Goal: Task Accomplishment & Management: Manage account settings

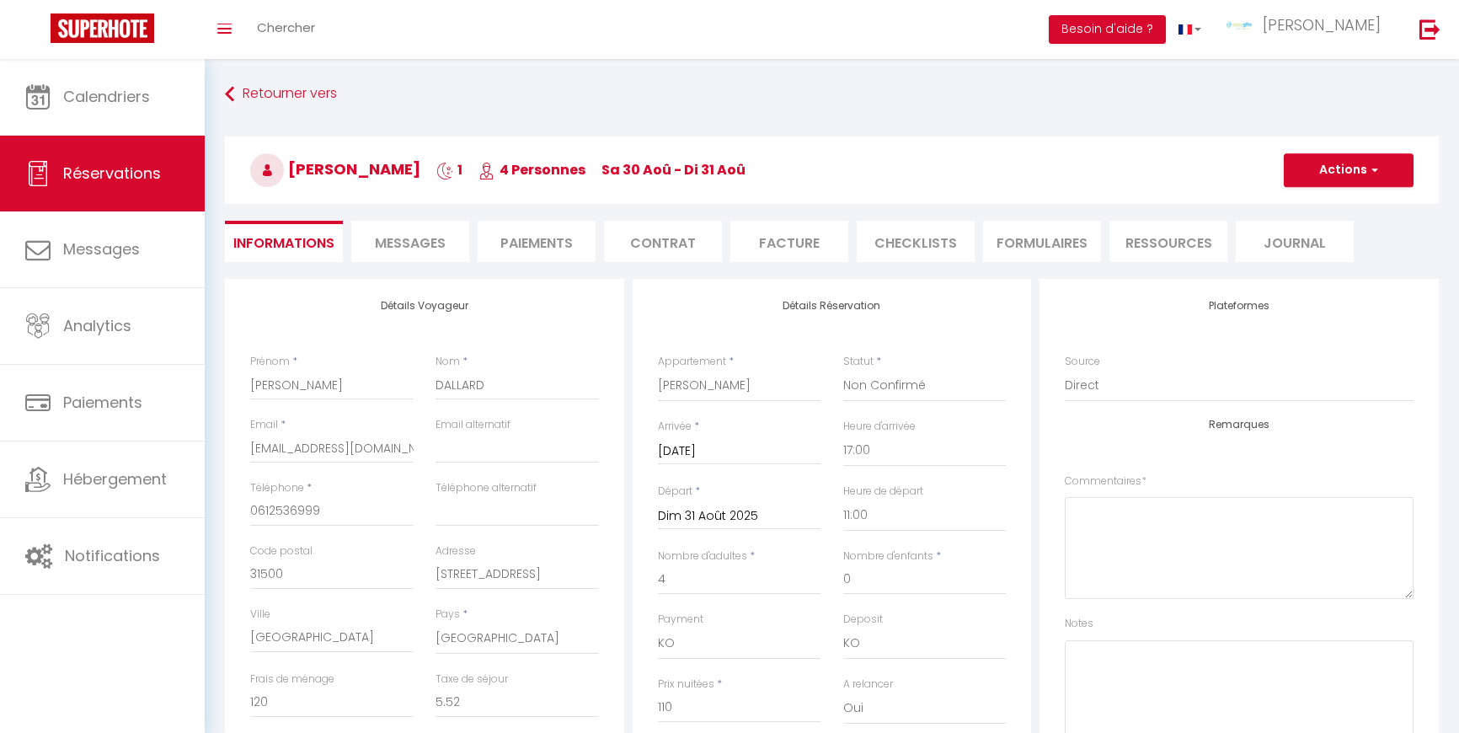
select select "59799"
select select "2"
select select "17:00"
select select "11:00"
select select "10"
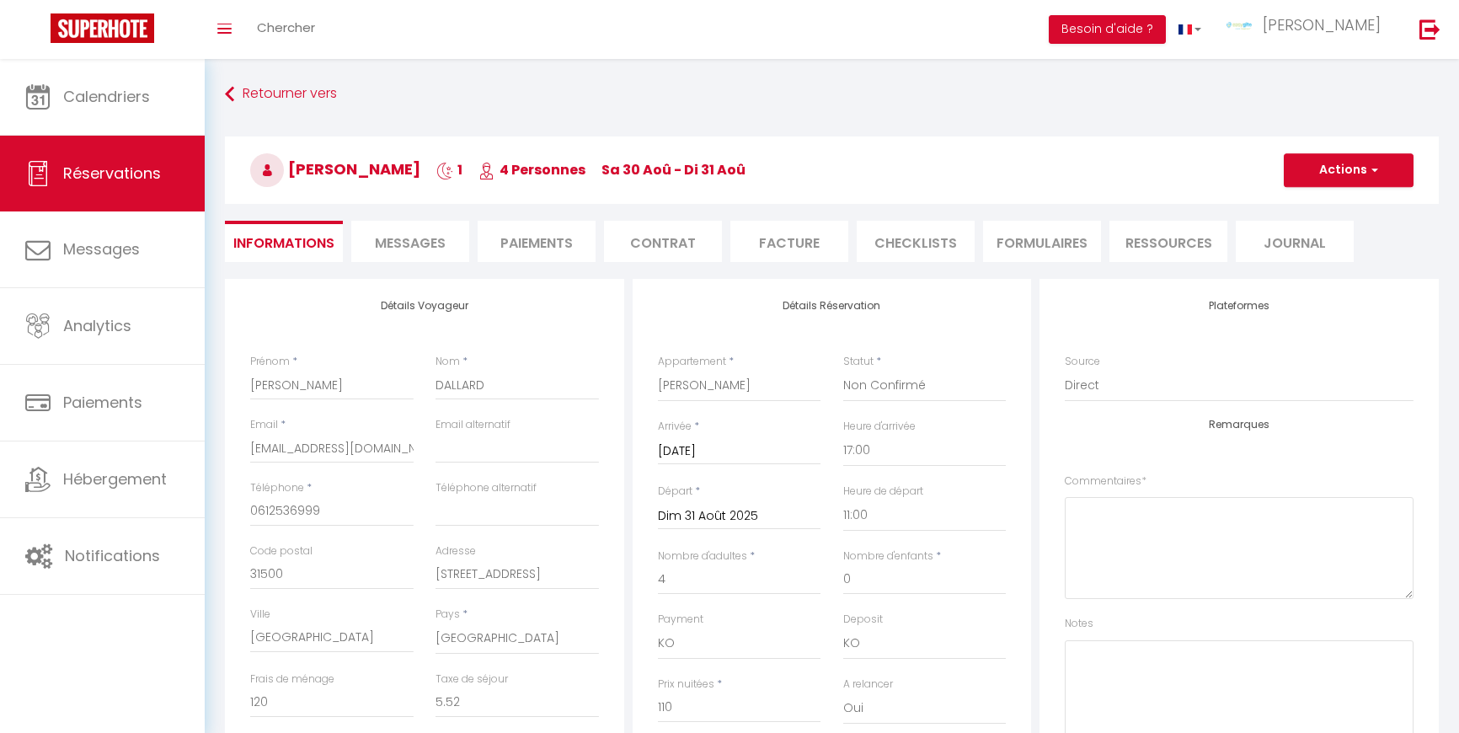
select select "14"
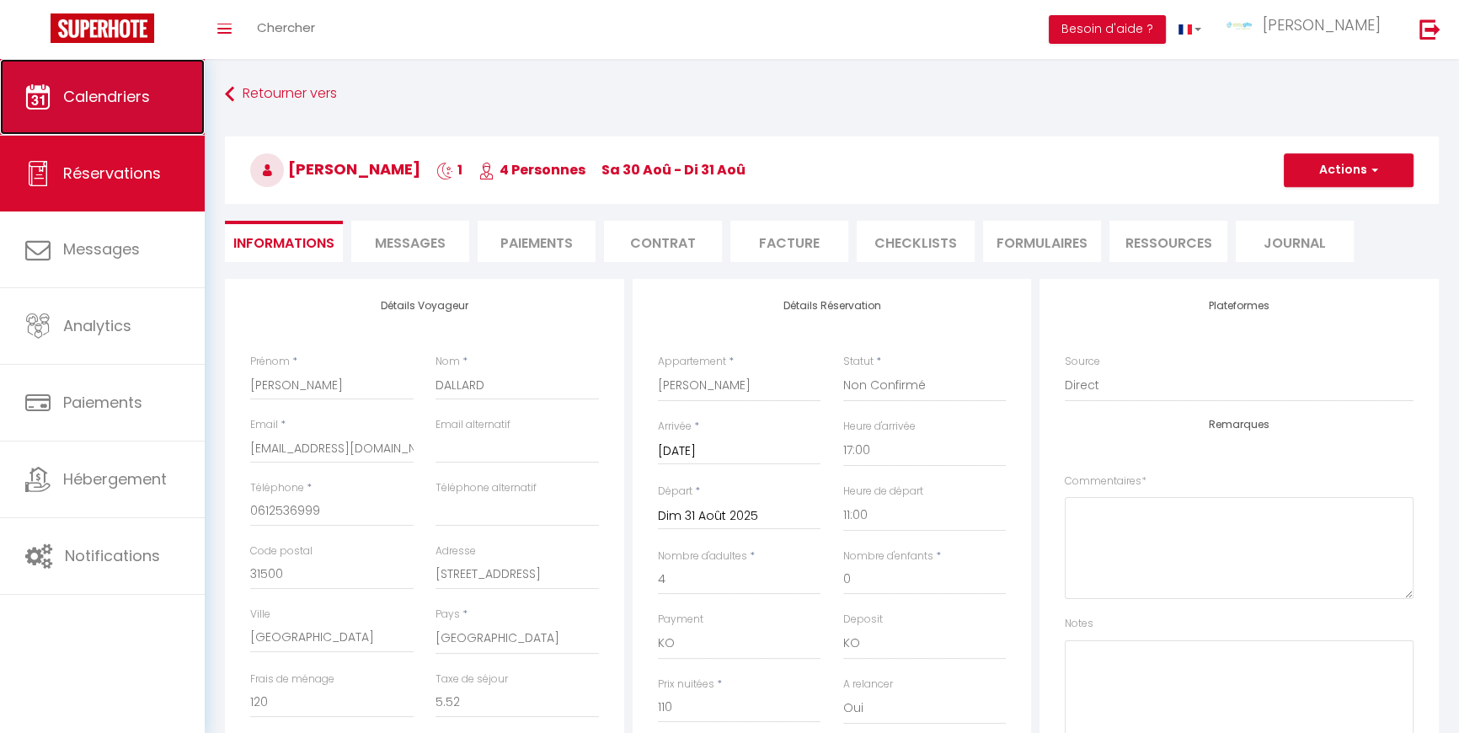
click at [83, 99] on span "Calendriers" at bounding box center [106, 96] width 87 height 21
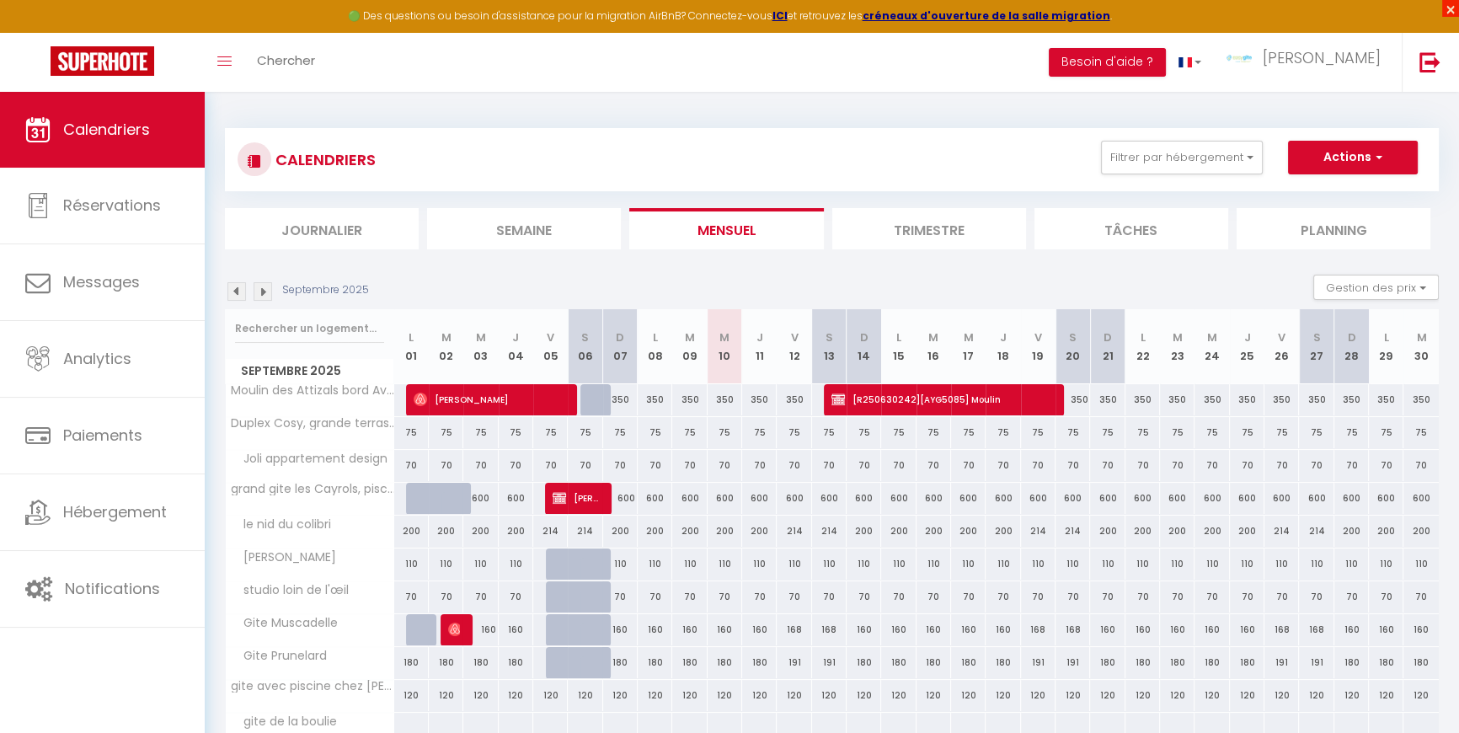
click at [1452, 7] on span "×" at bounding box center [1450, 8] width 17 height 17
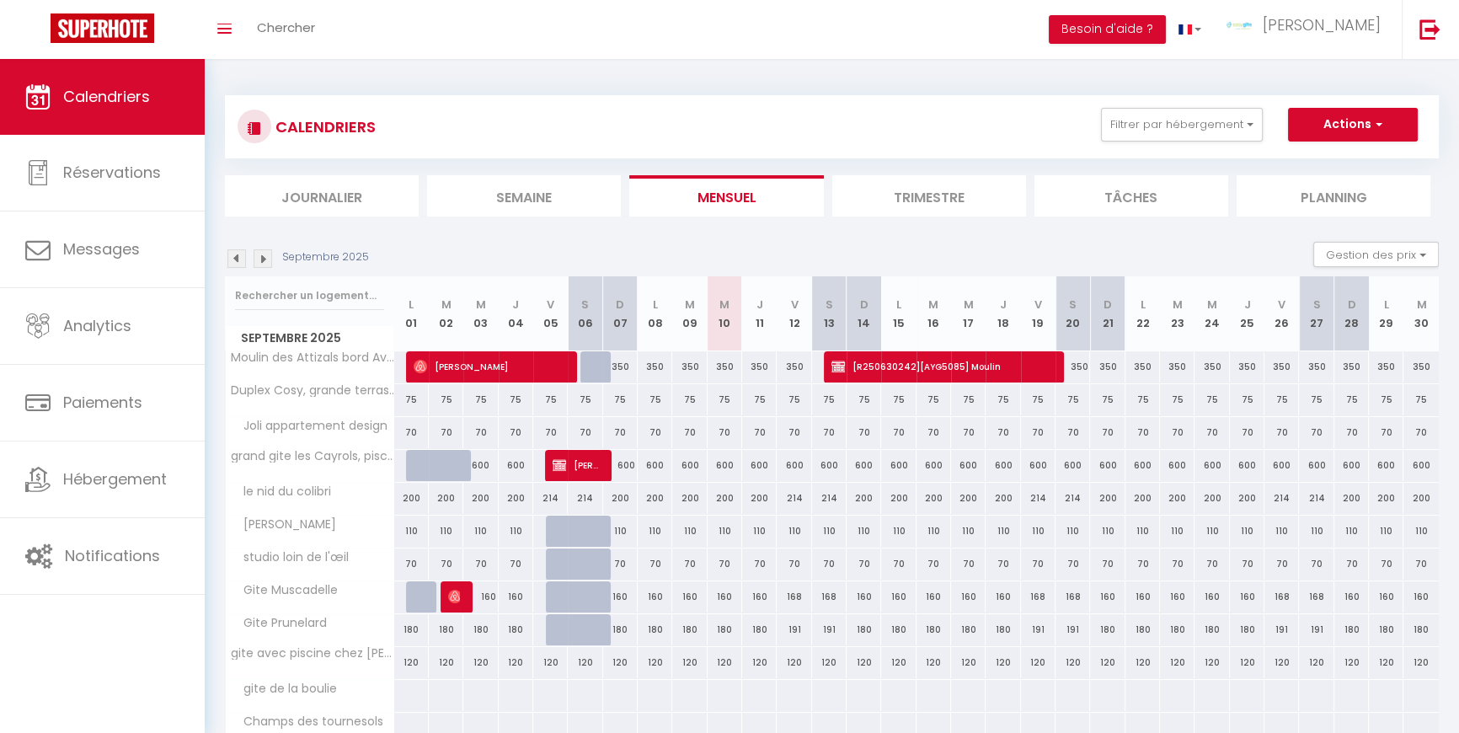
click at [233, 255] on img at bounding box center [236, 258] width 19 height 19
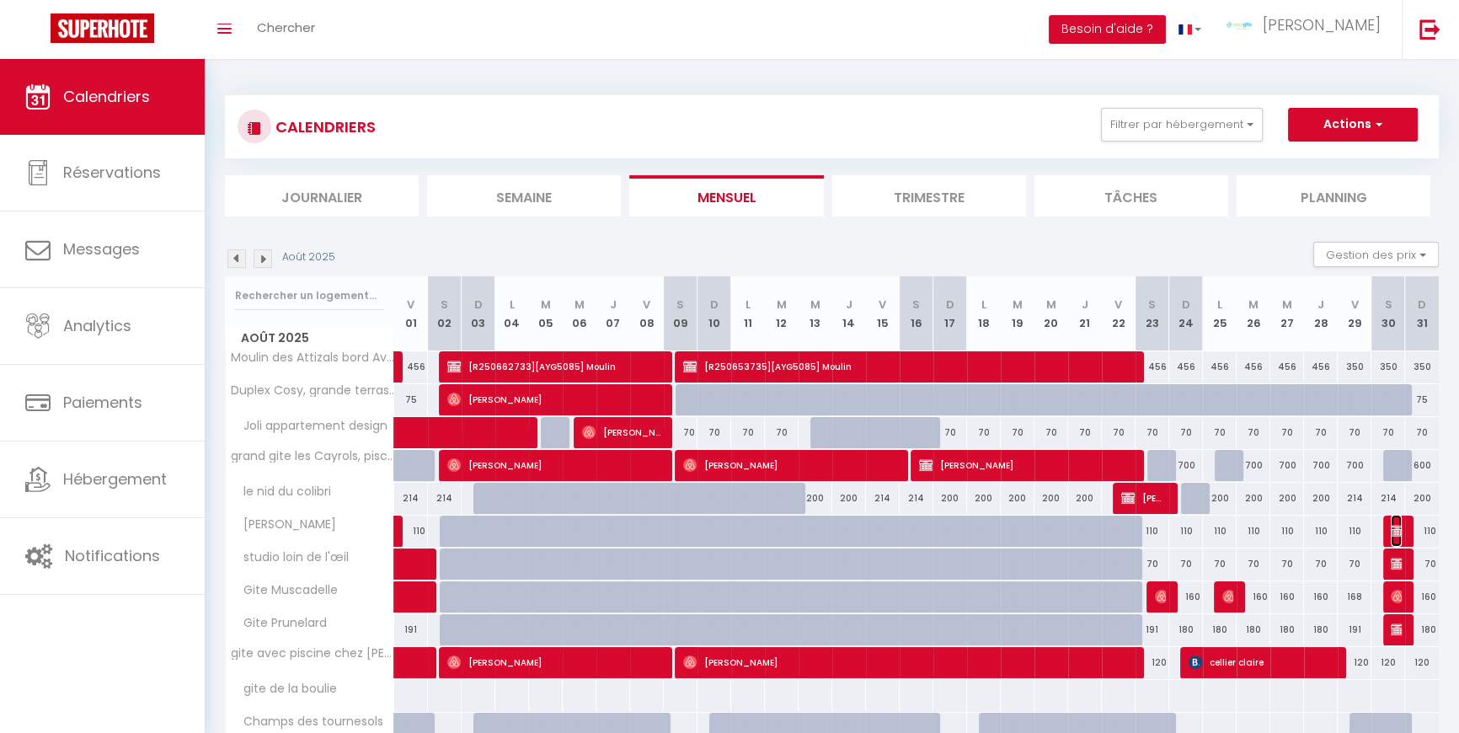
click at [1400, 526] on img at bounding box center [1397, 530] width 13 height 13
select select "KO"
select select "0"
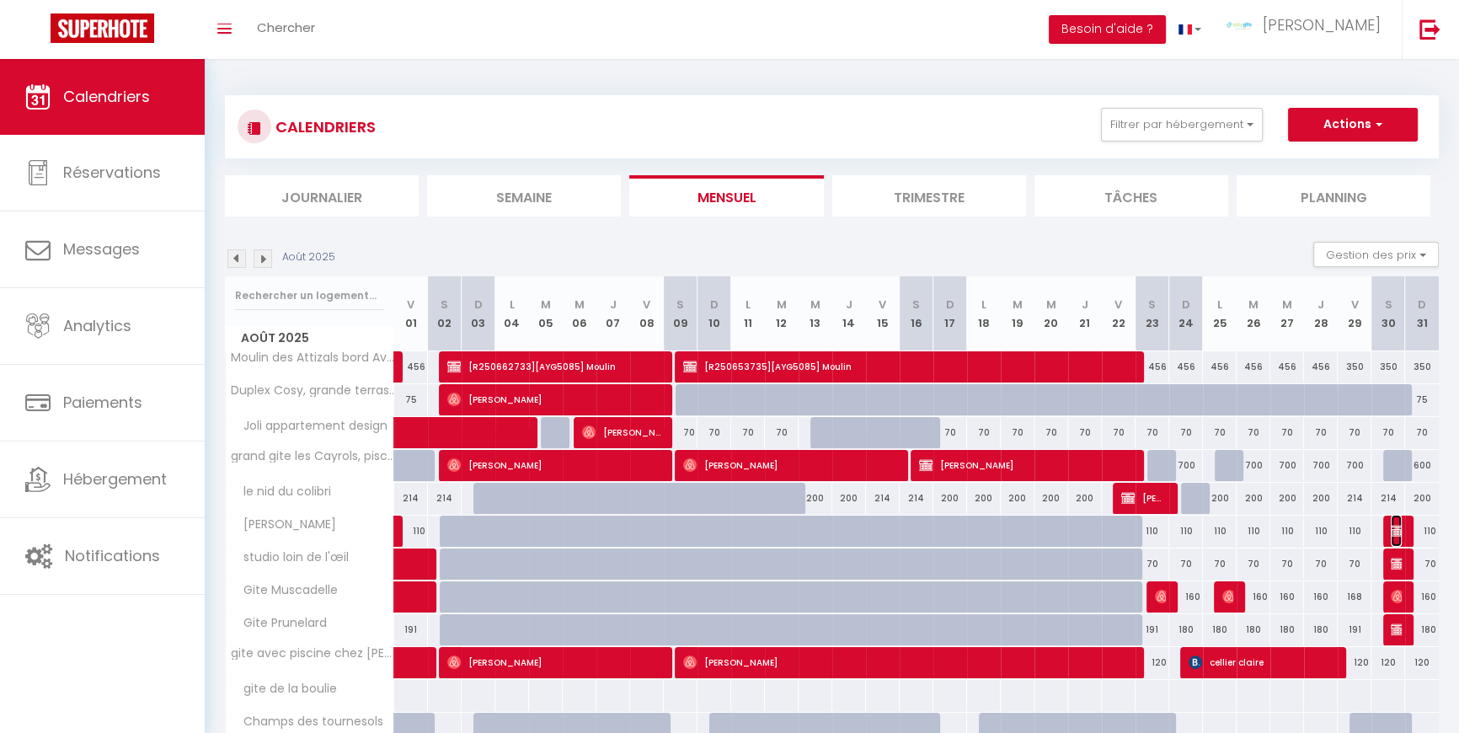
select select "1"
select select
select select "39929"
select select "47199"
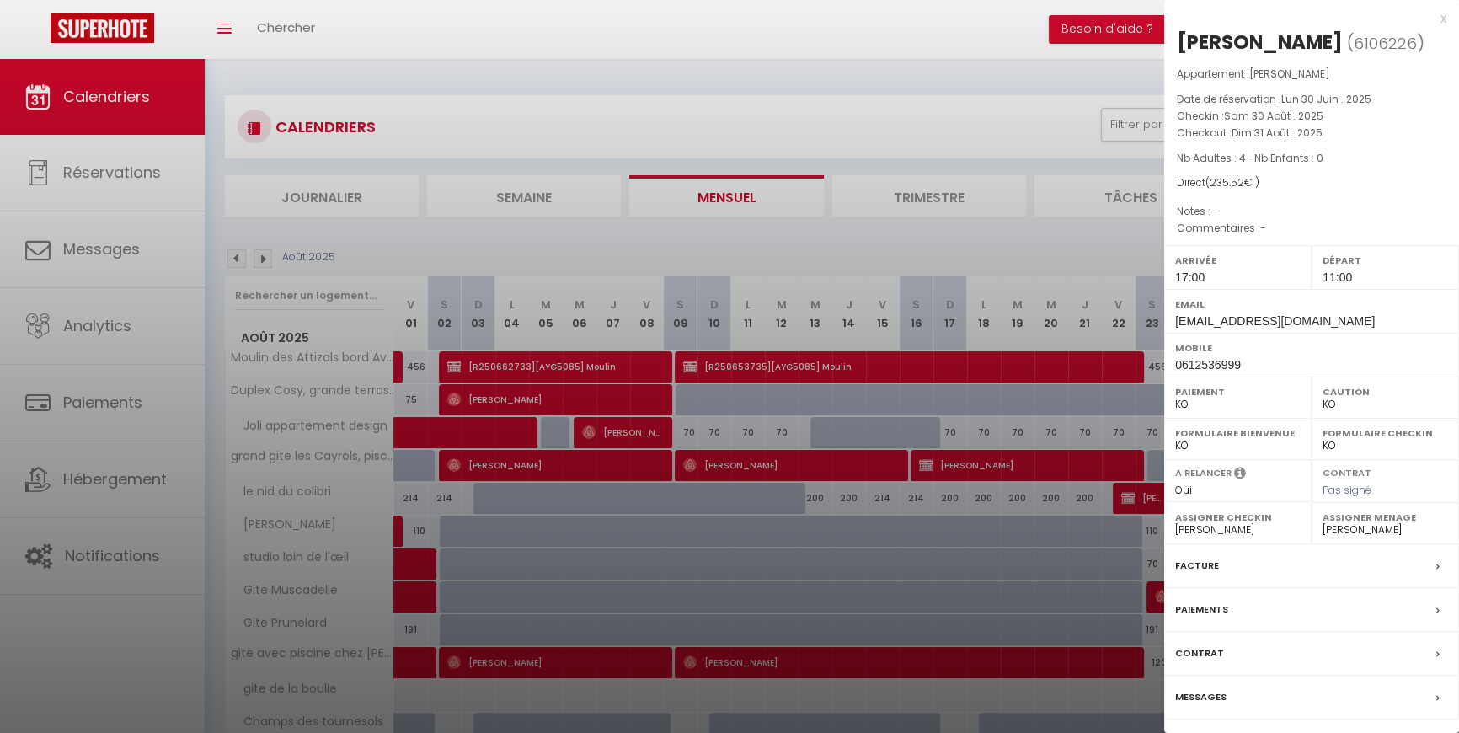
click at [1441, 15] on div "x" at bounding box center [1305, 18] width 282 height 20
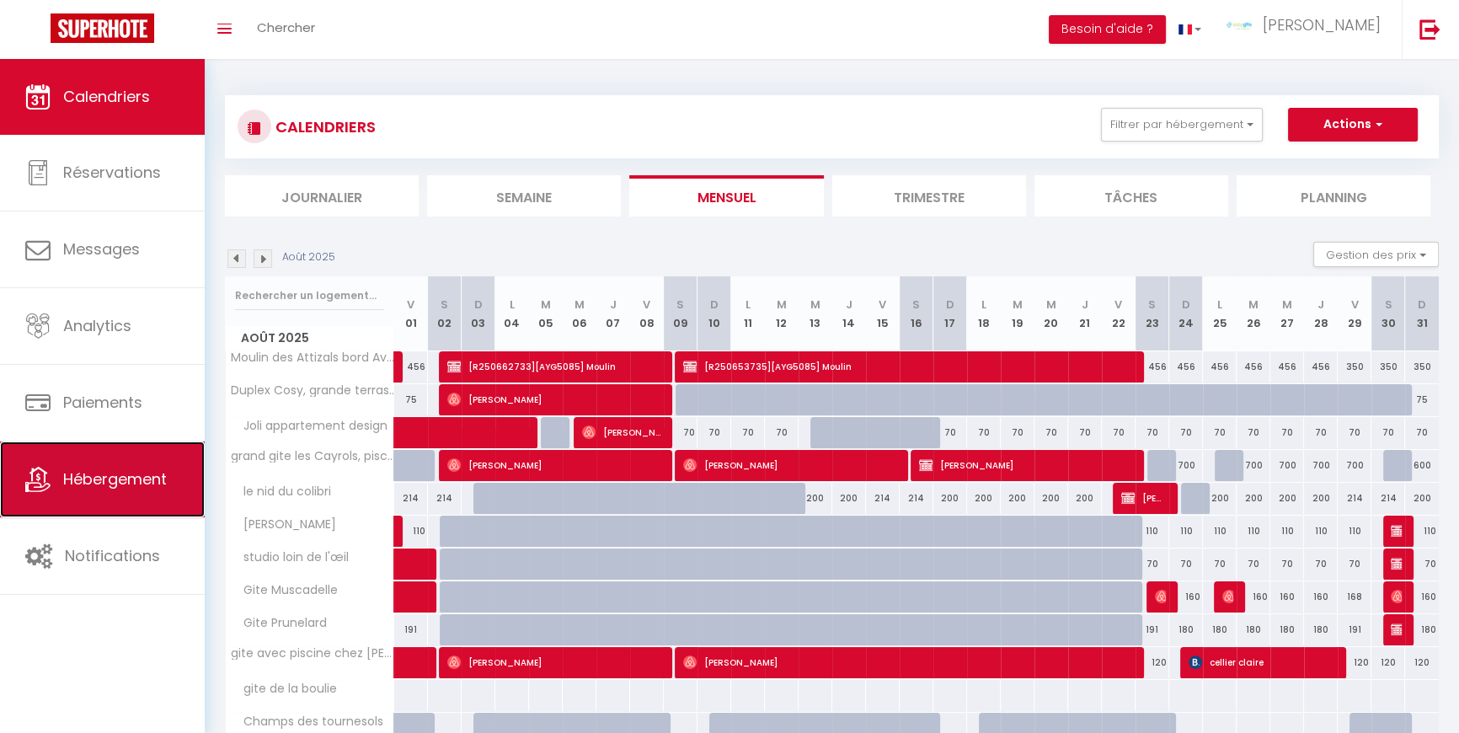
click at [97, 477] on span "Hébergement" at bounding box center [115, 478] width 104 height 21
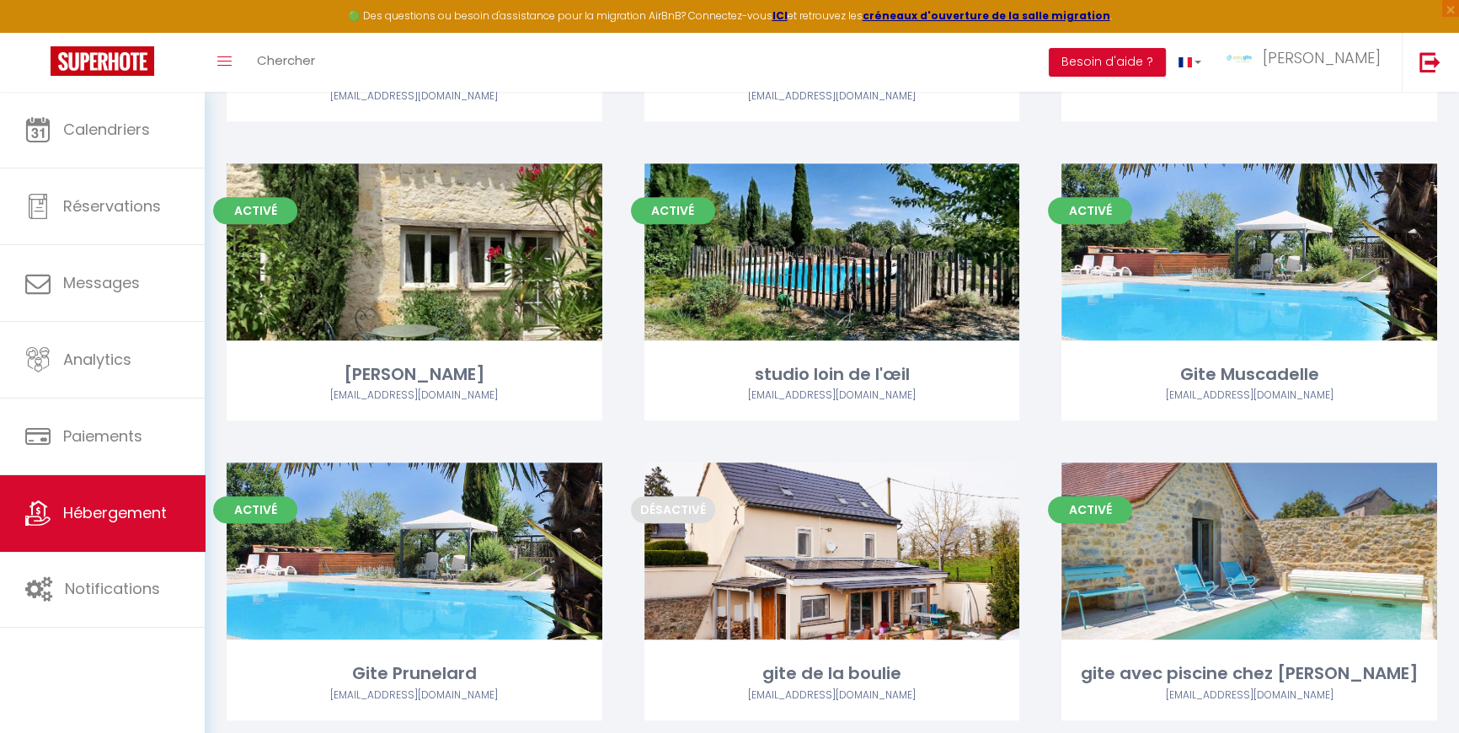
scroll to position [995, 0]
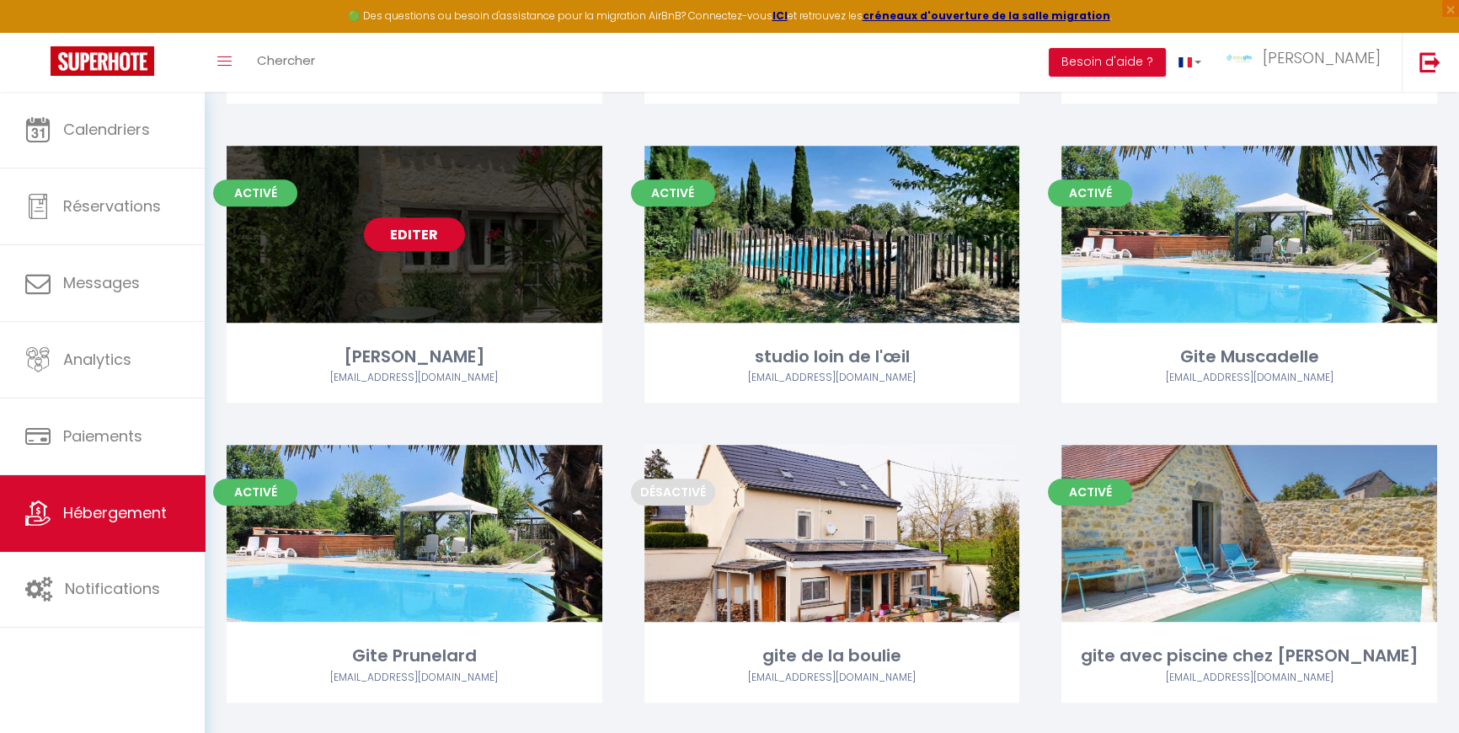
click at [407, 230] on link "Editer" at bounding box center [414, 234] width 101 height 34
select select "3"
select select "2"
select select "1"
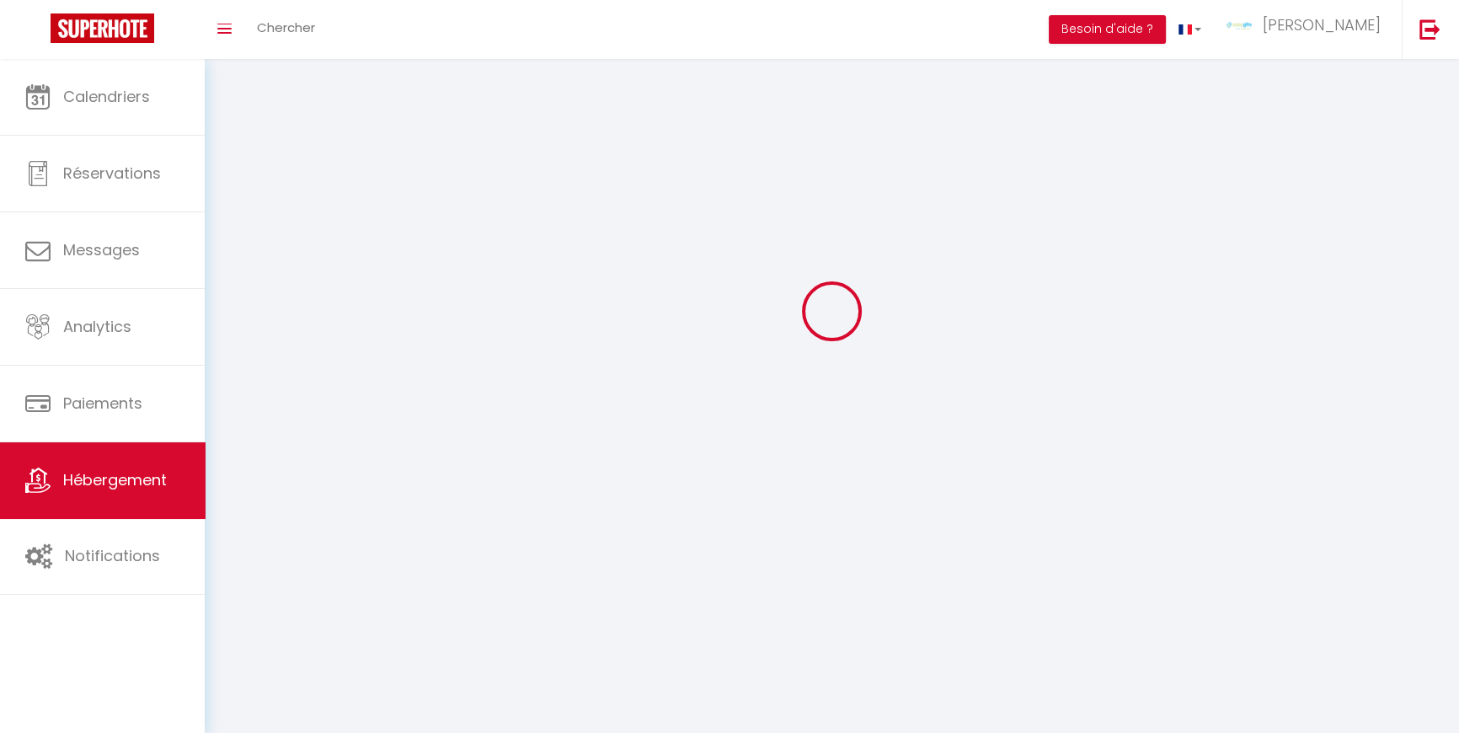
select select
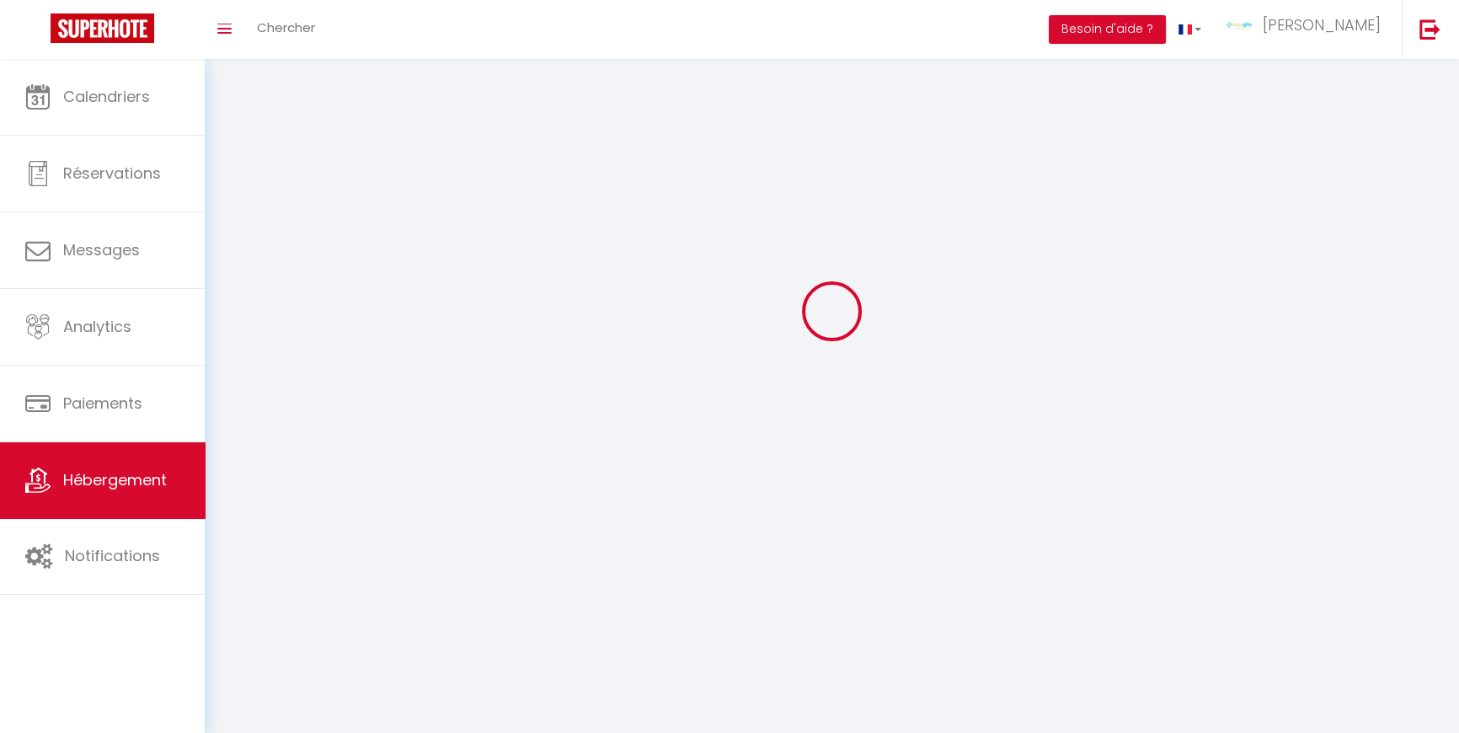
select select
checkbox input "false"
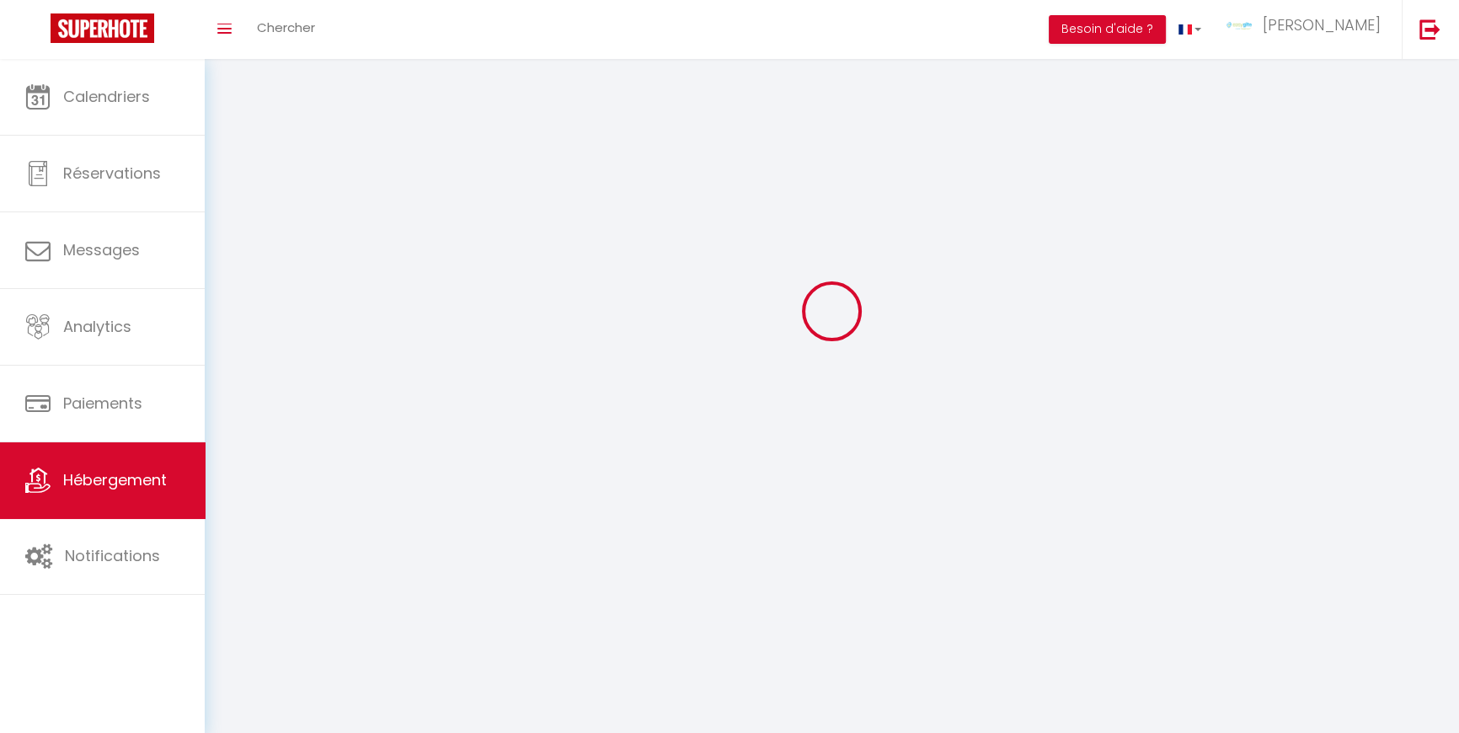
select select
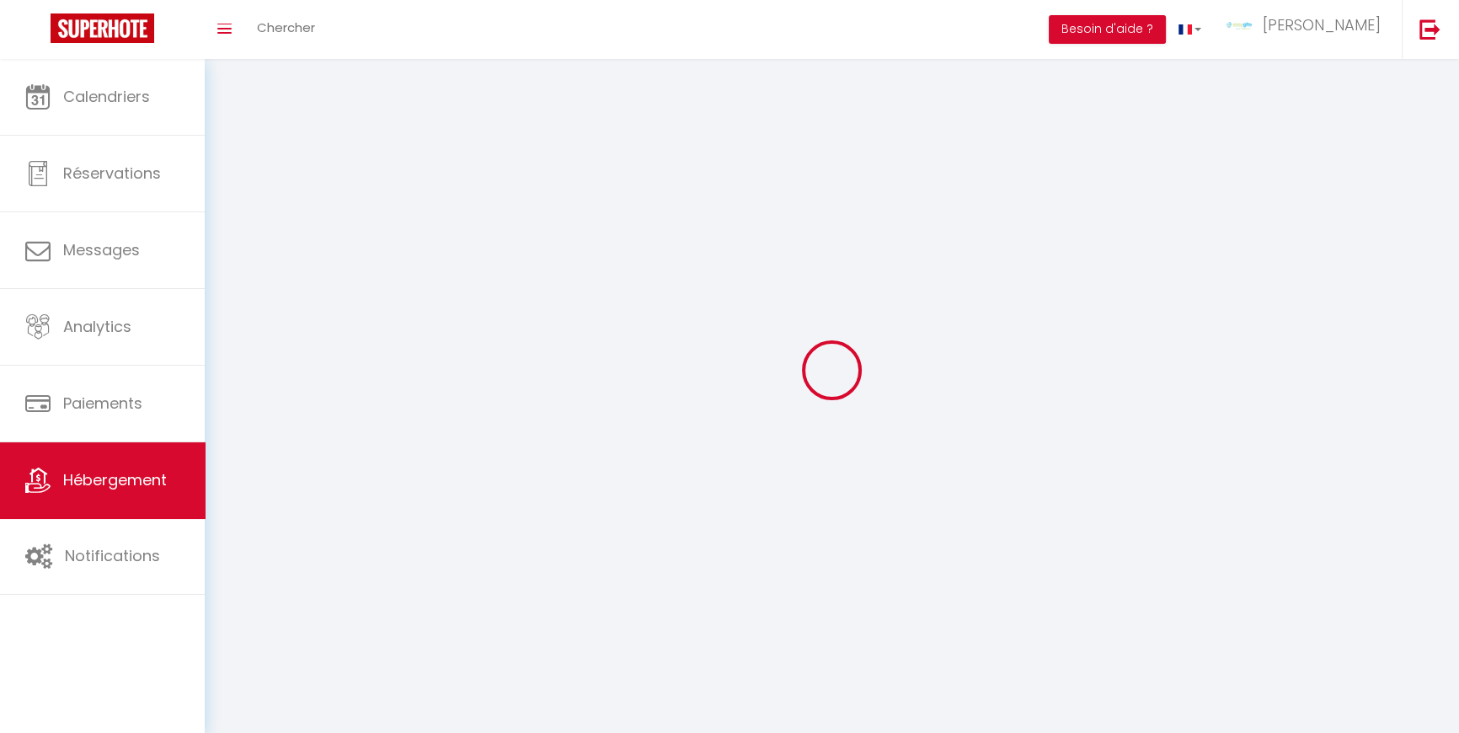
select select
checkbox input "false"
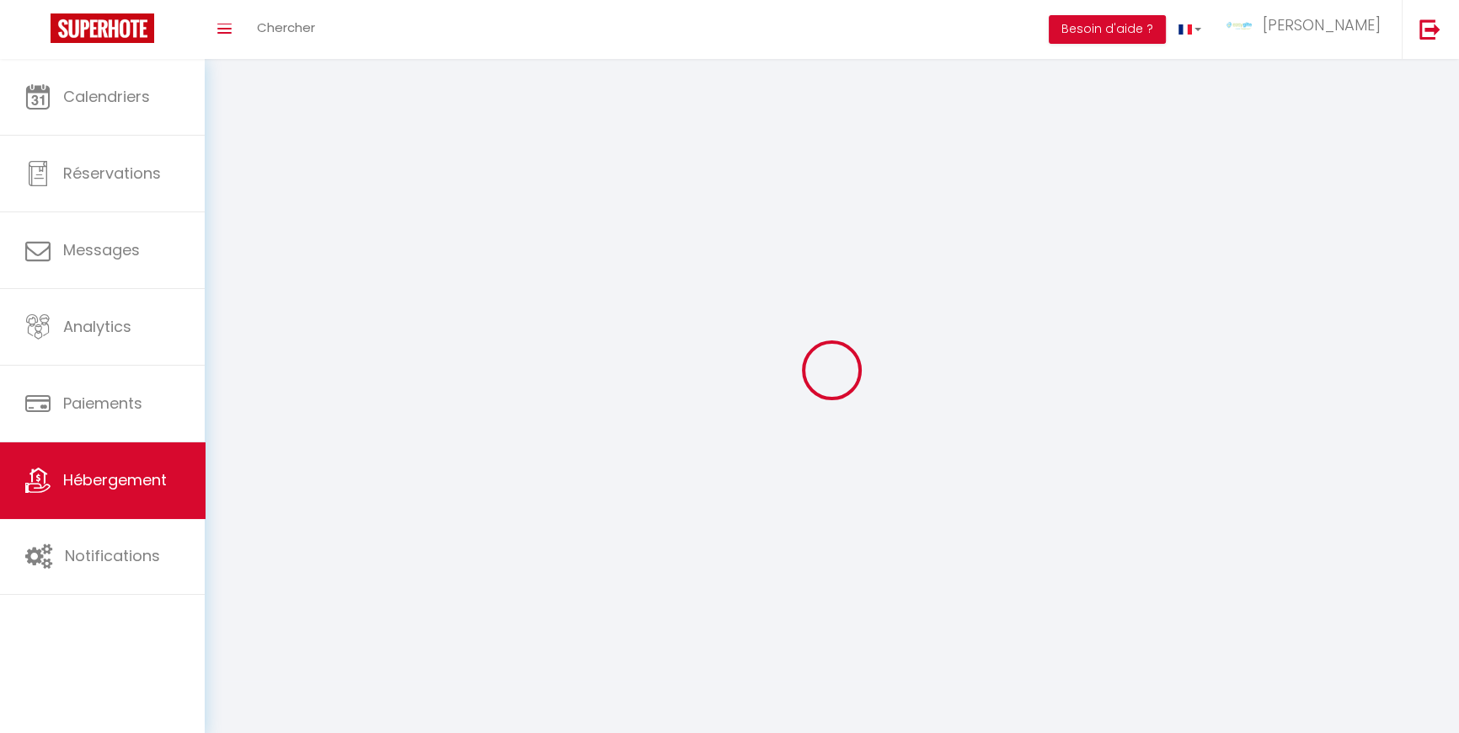
checkbox input "false"
select select
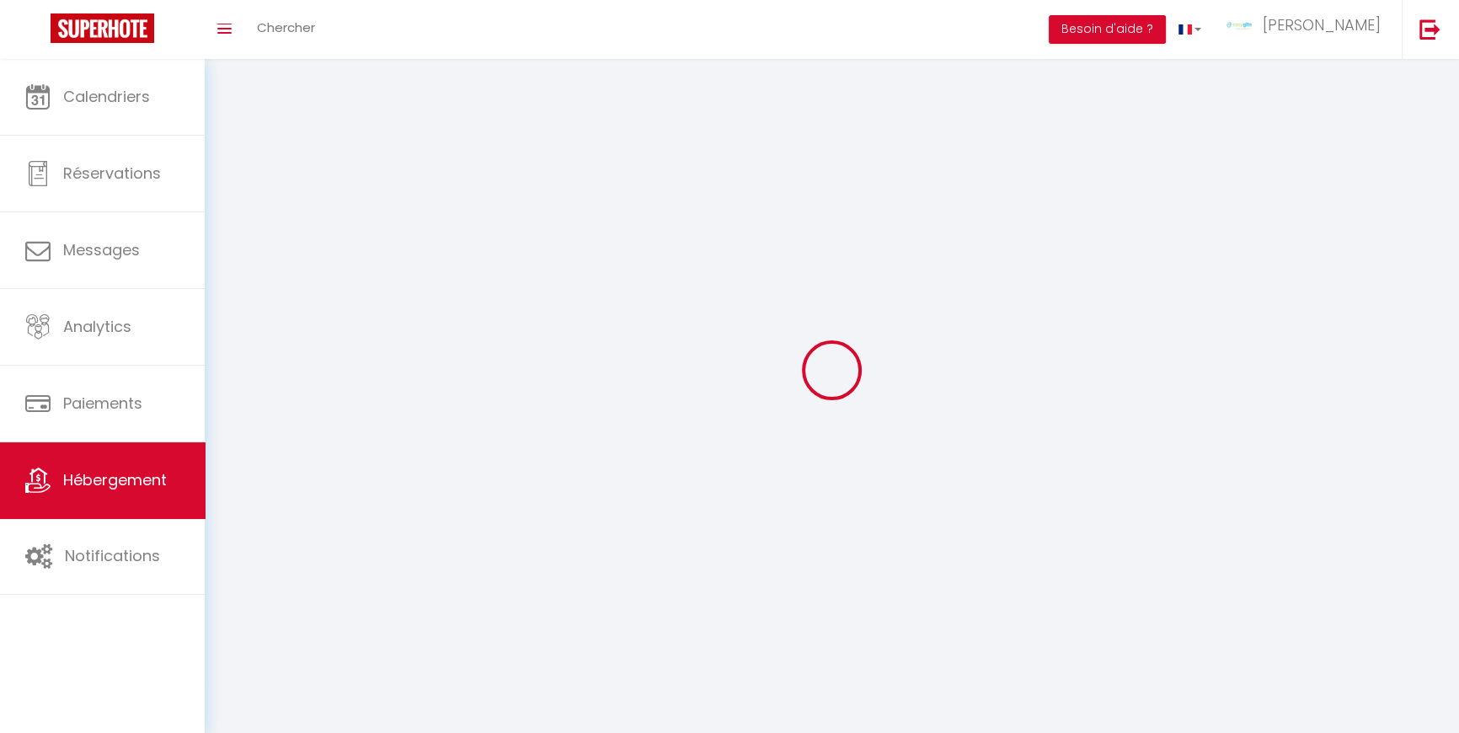
select select
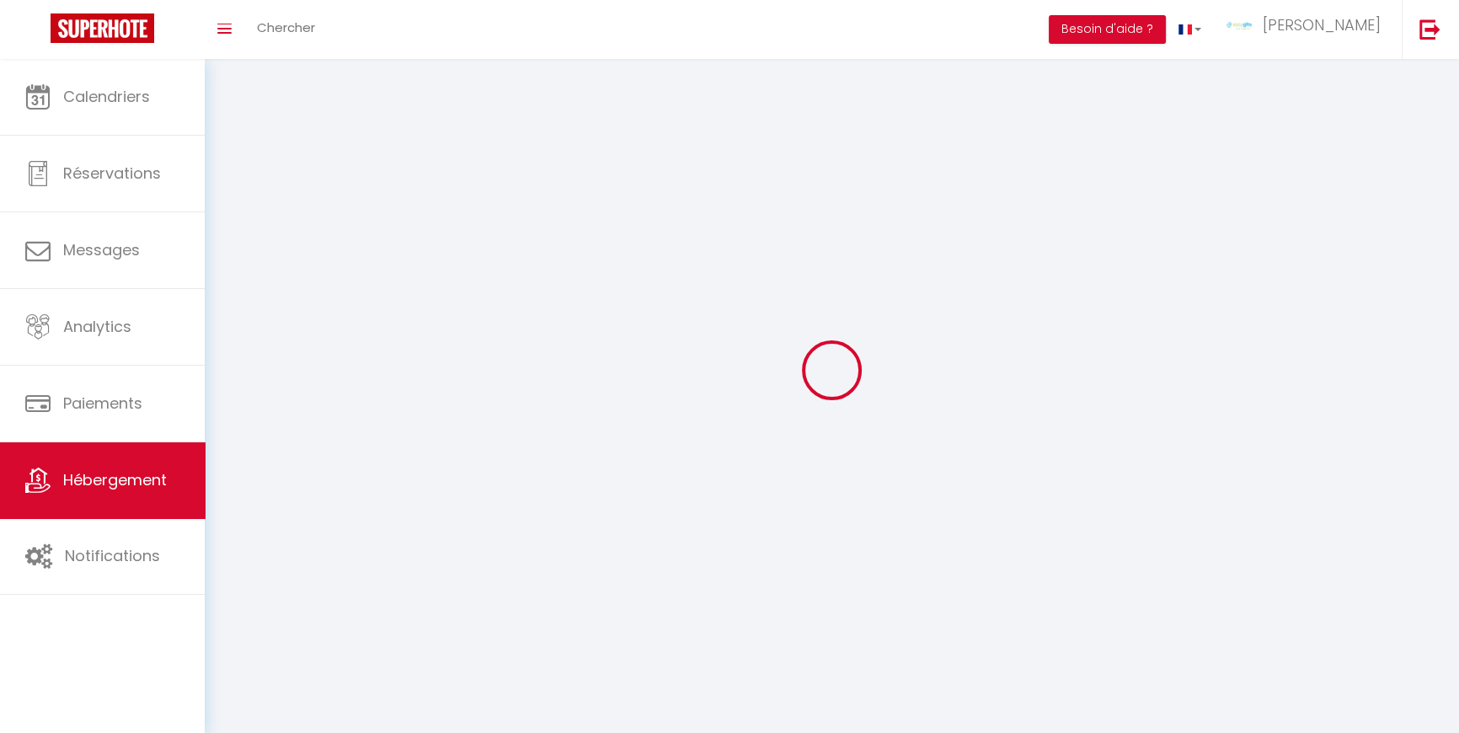
checkbox input "false"
select select
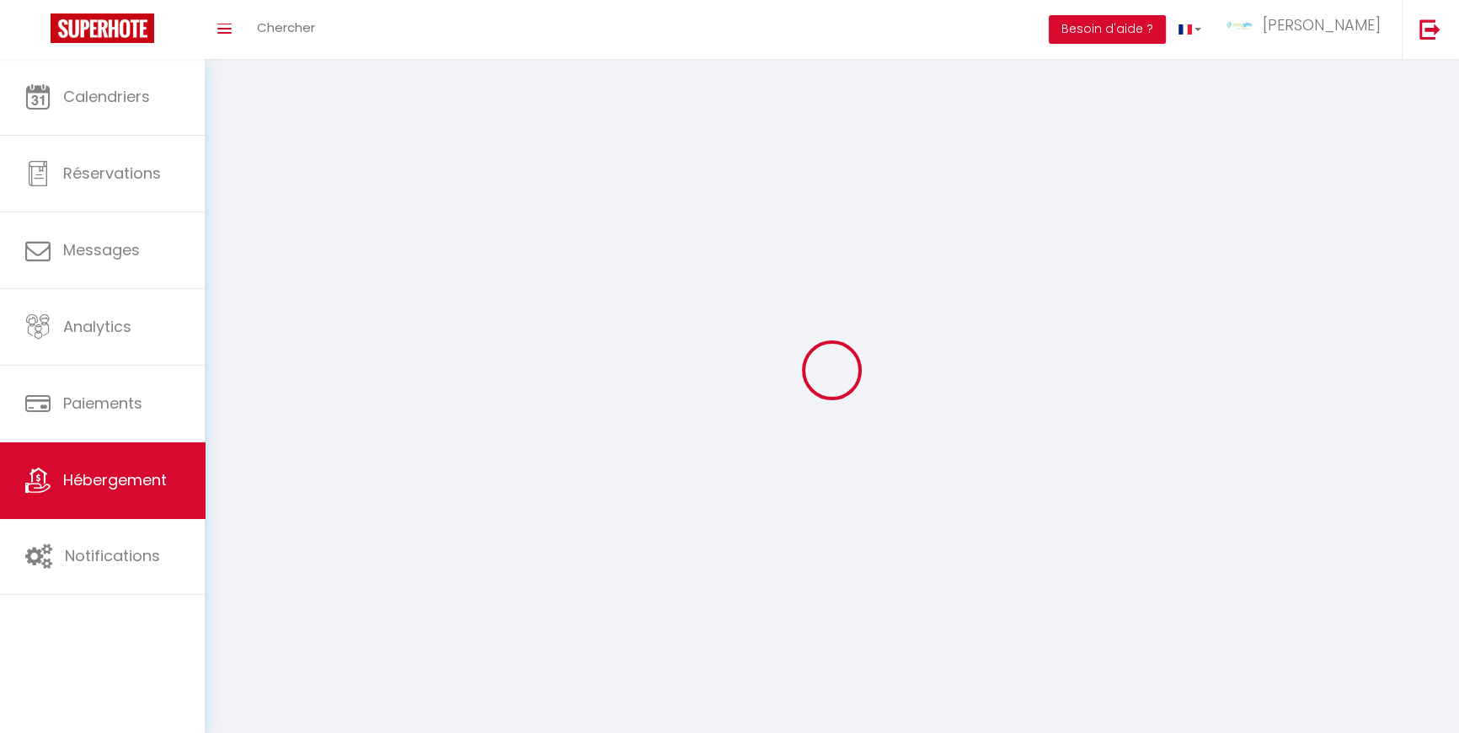
select select
select select "1"
select select
select select "28"
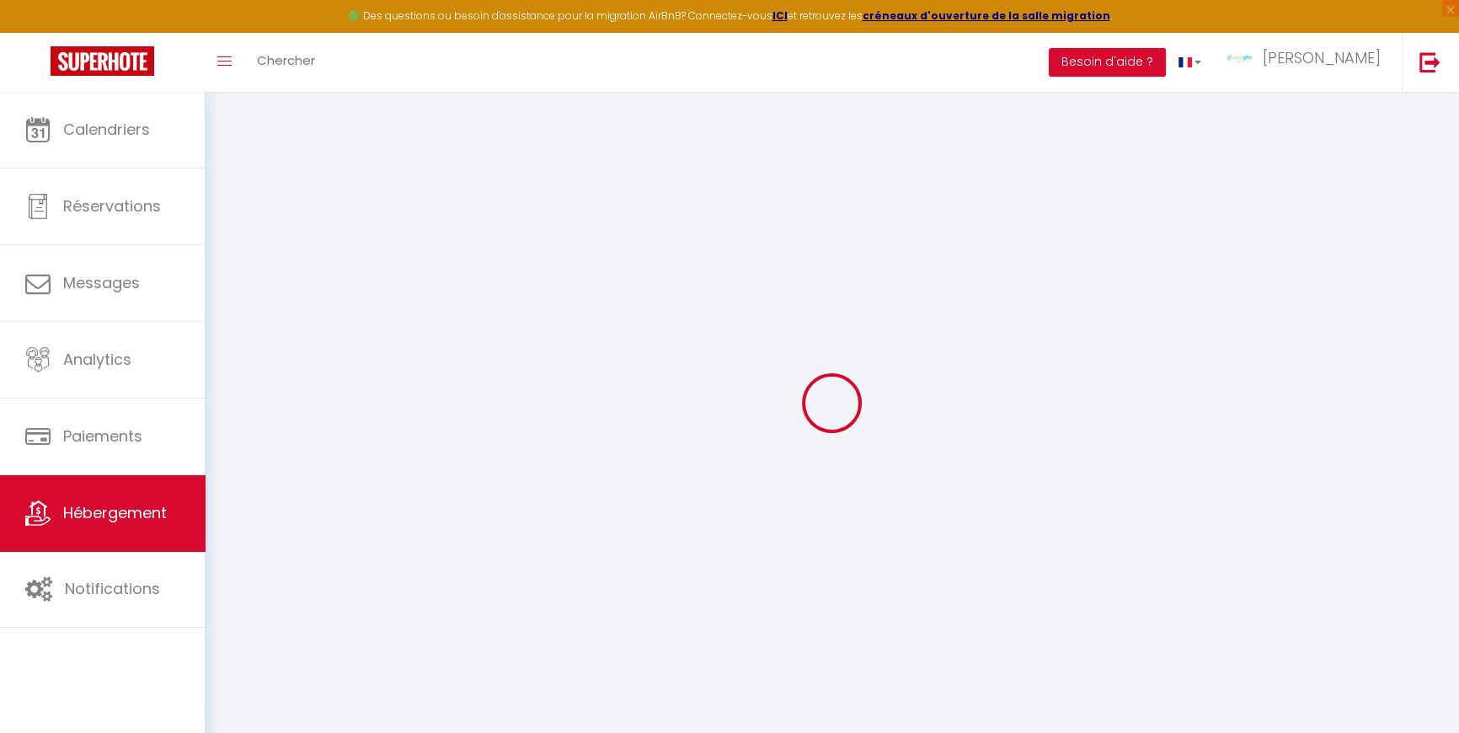
select select
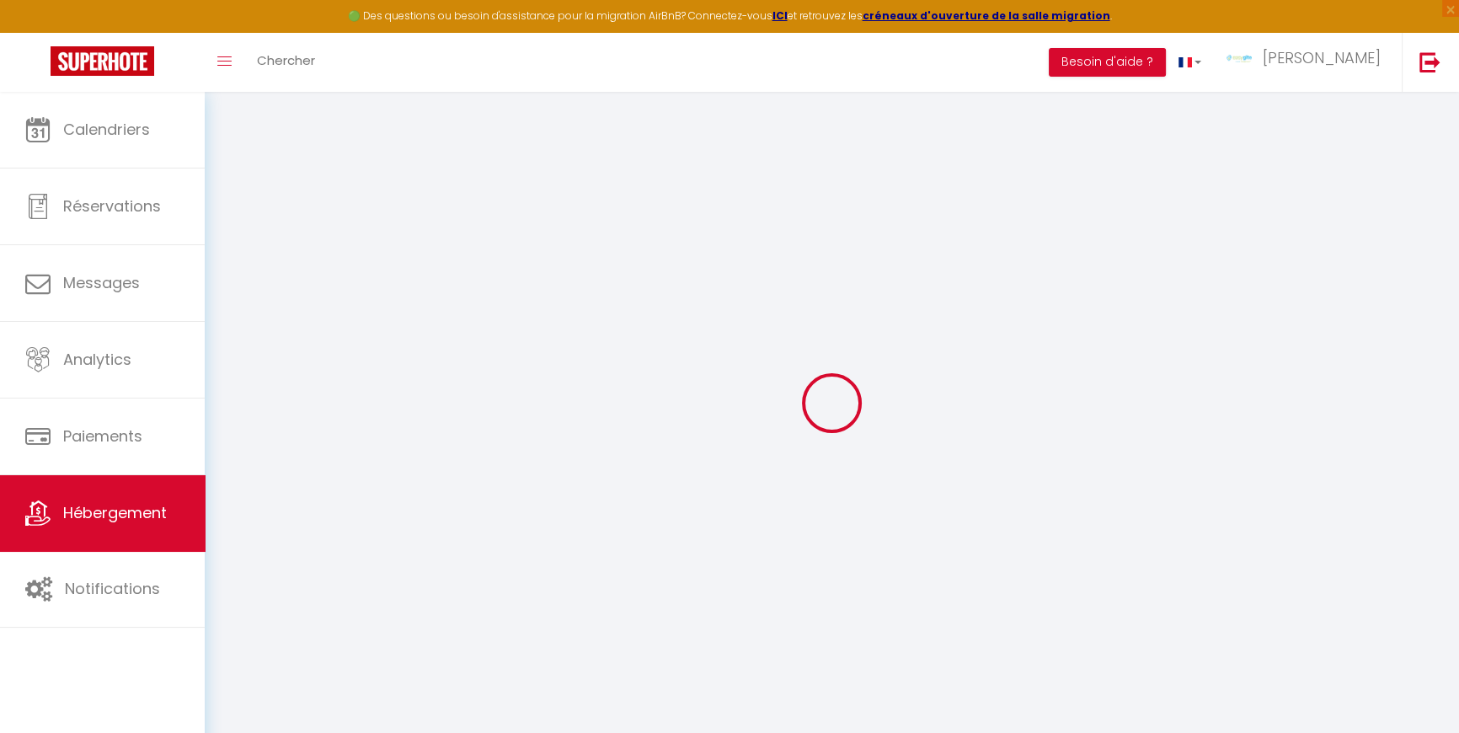
select select
checkbox input "false"
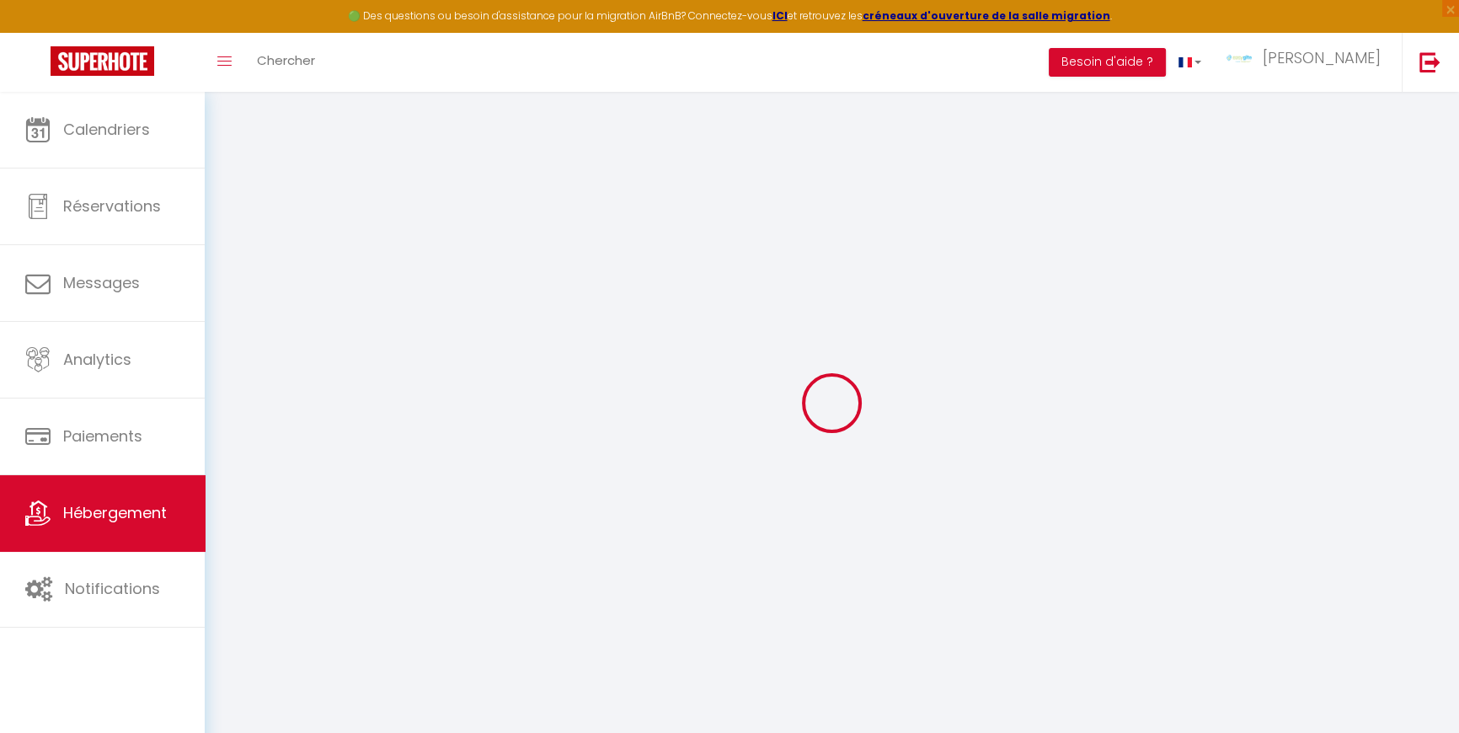
select select
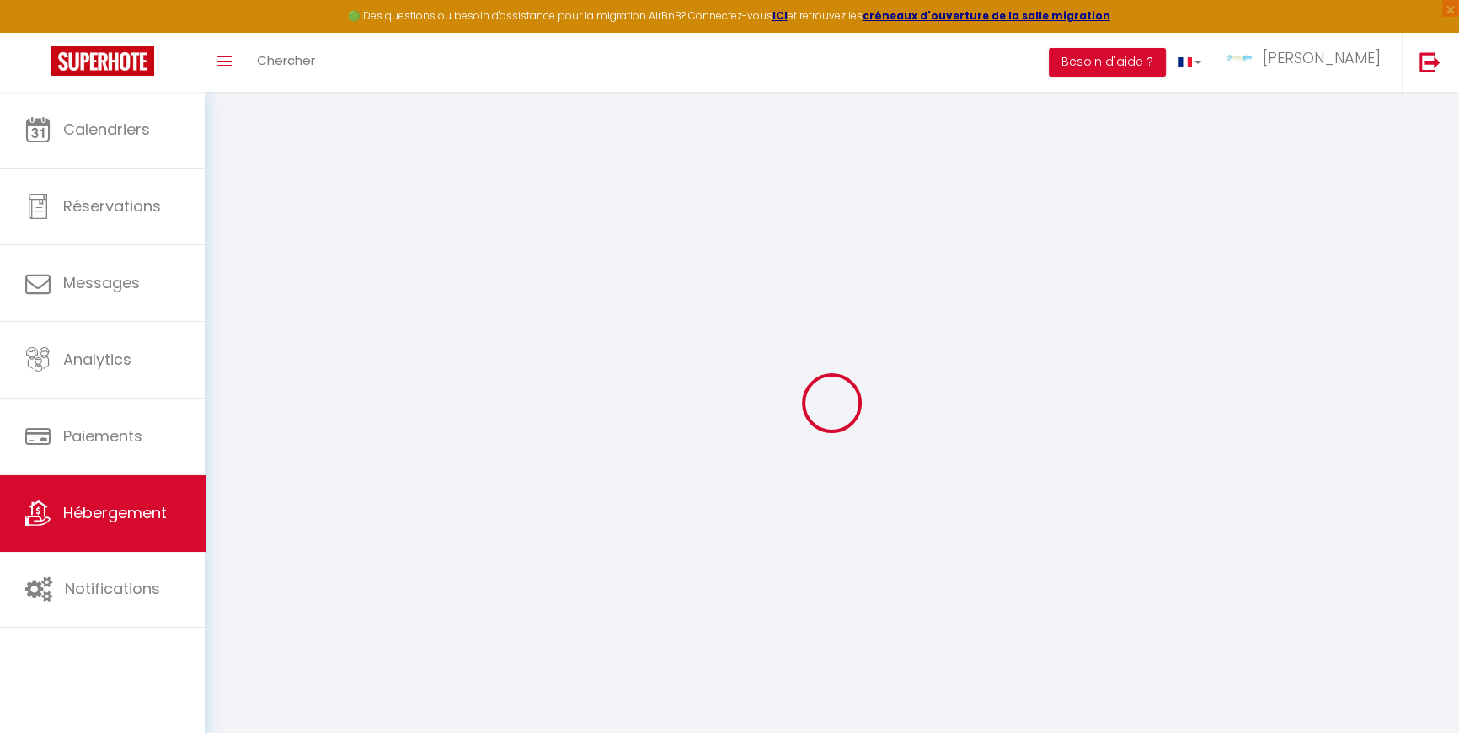
select select
checkbox input "false"
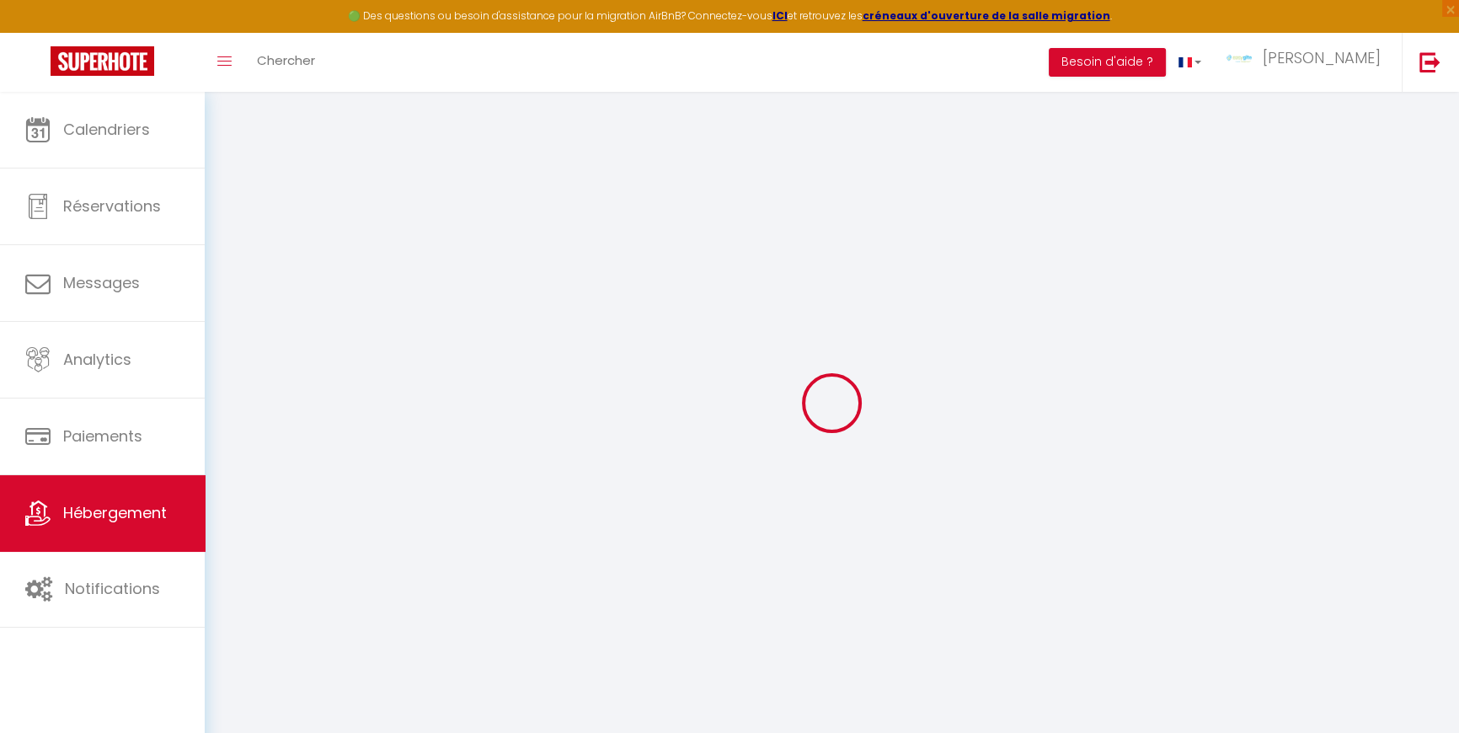
checkbox input "false"
select select
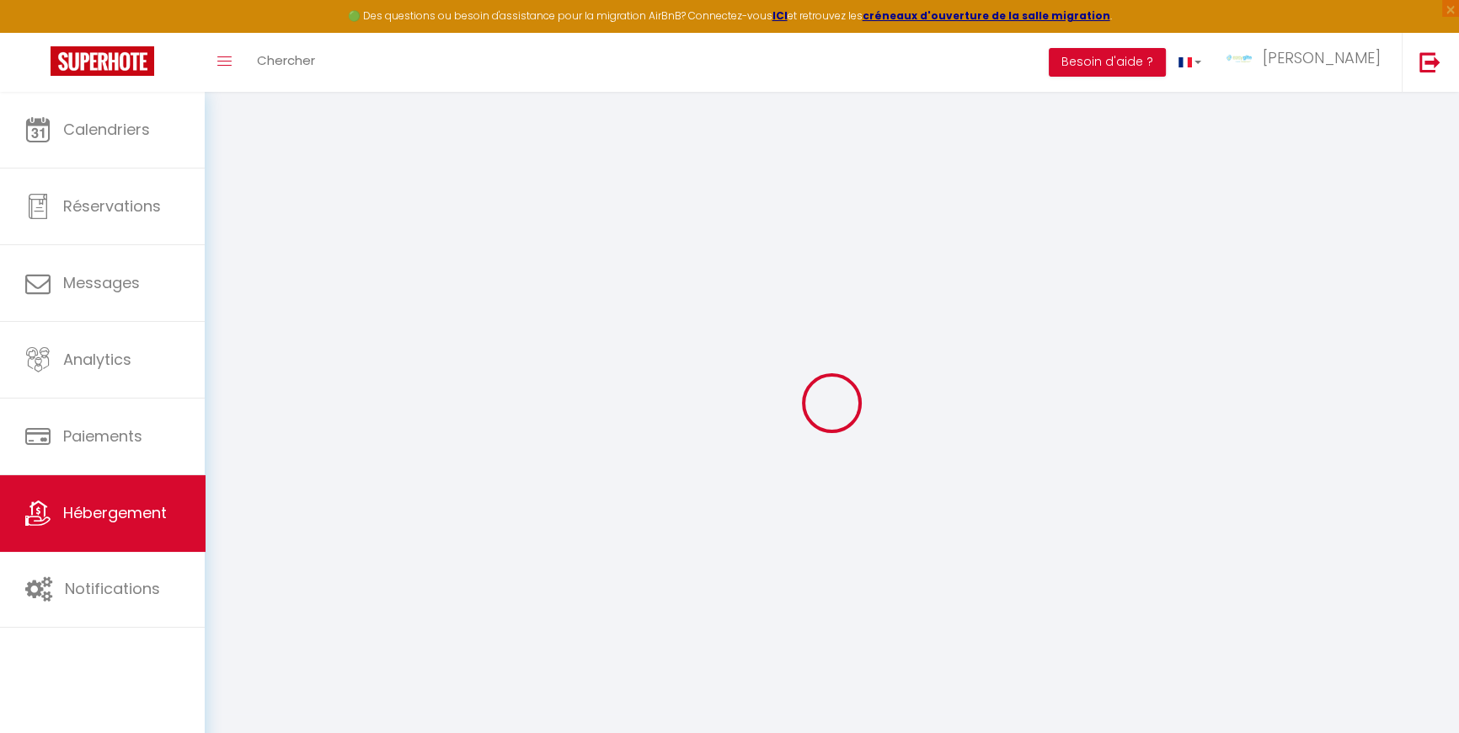
select select
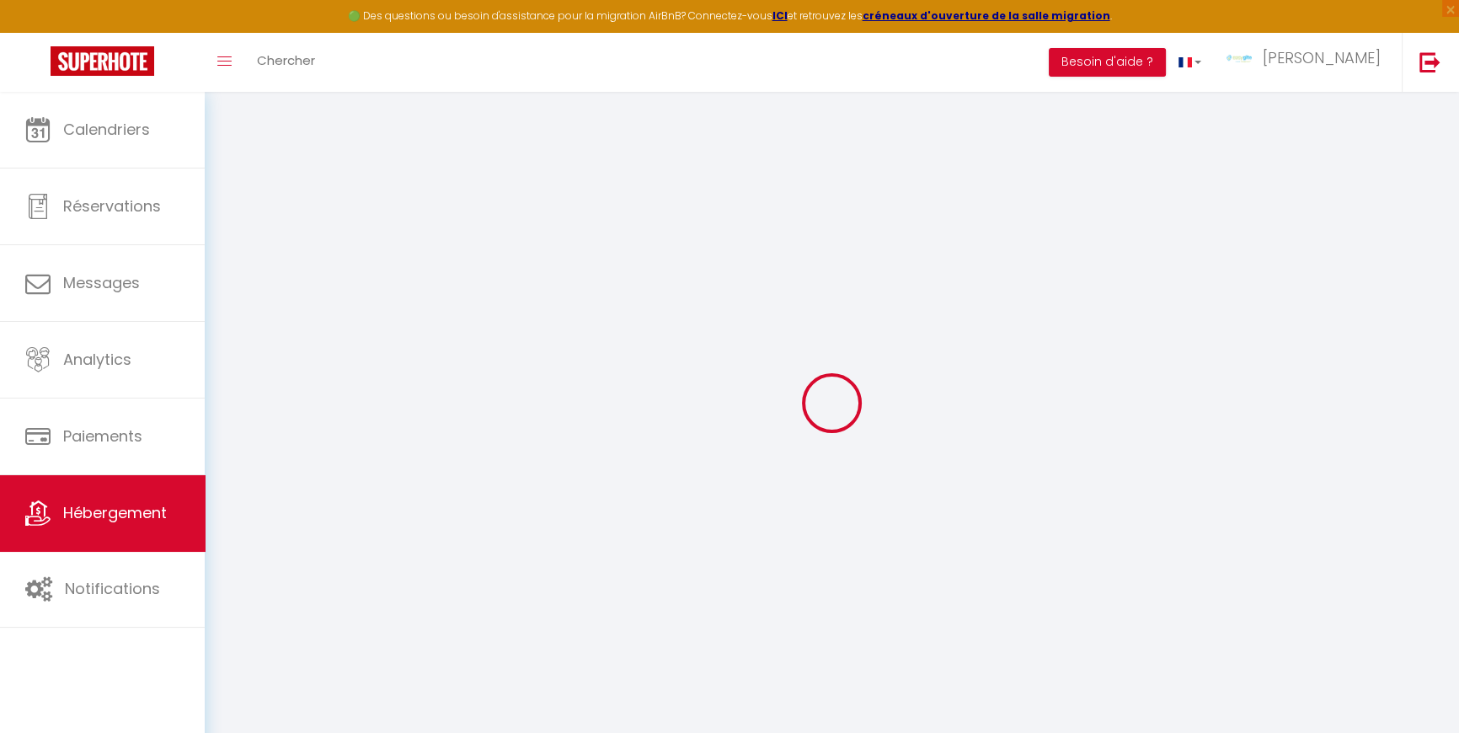
checkbox input "false"
select select
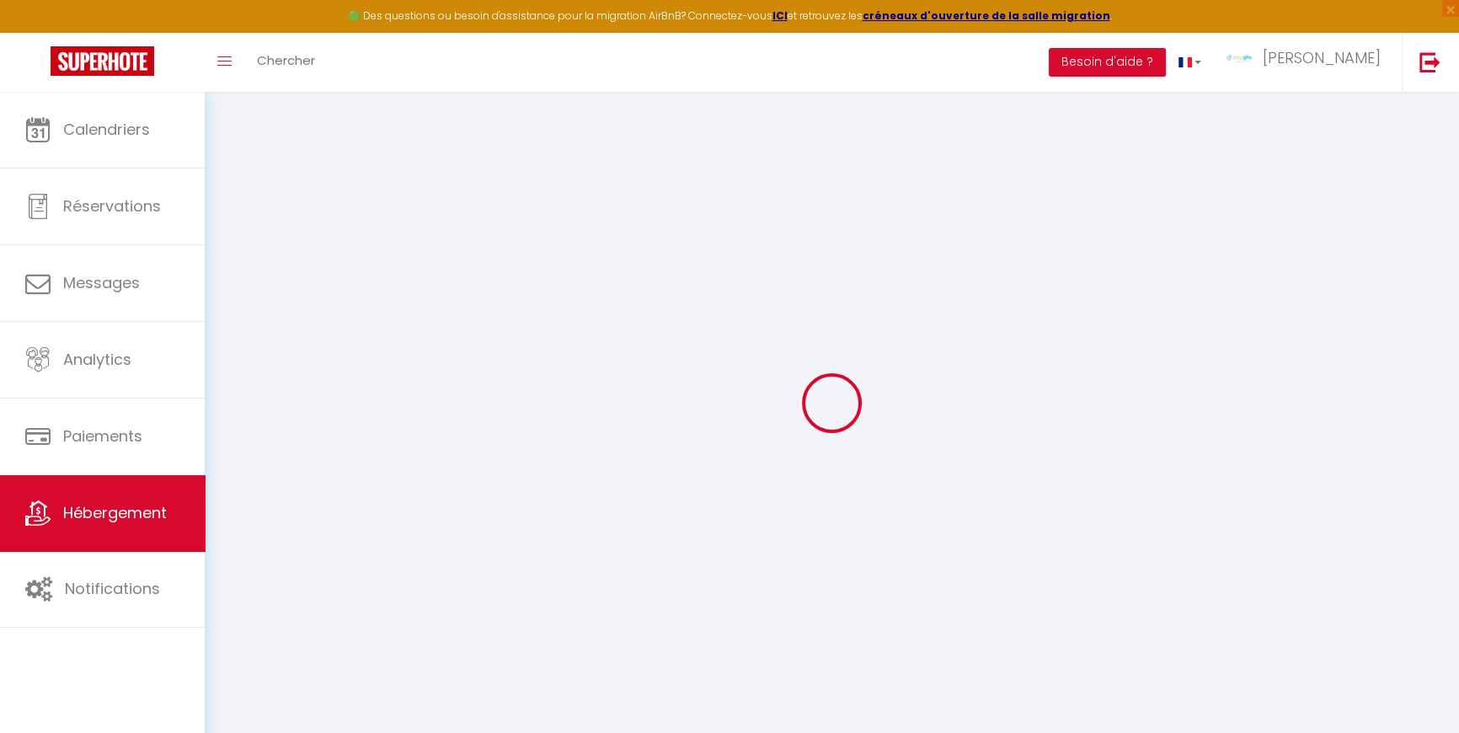
select select
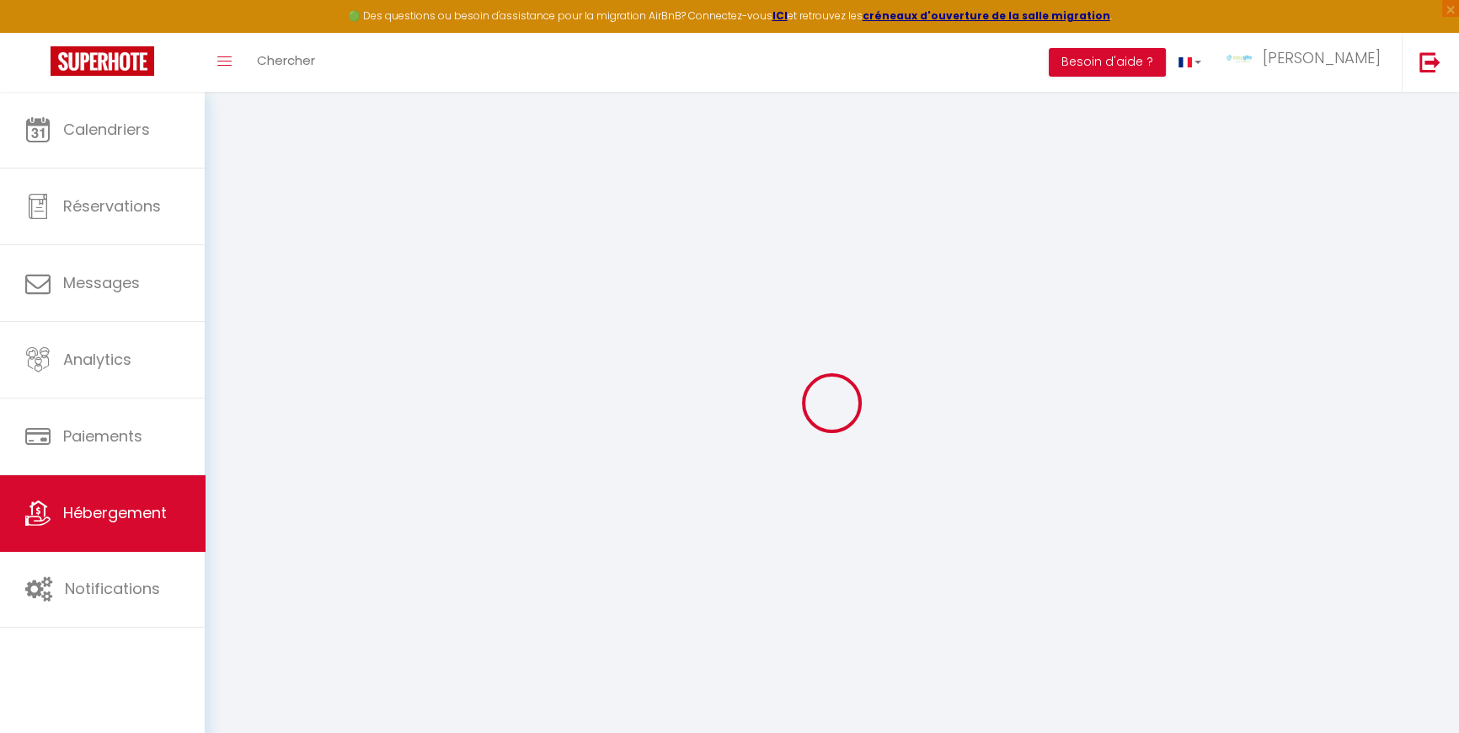
select select
checkbox input "false"
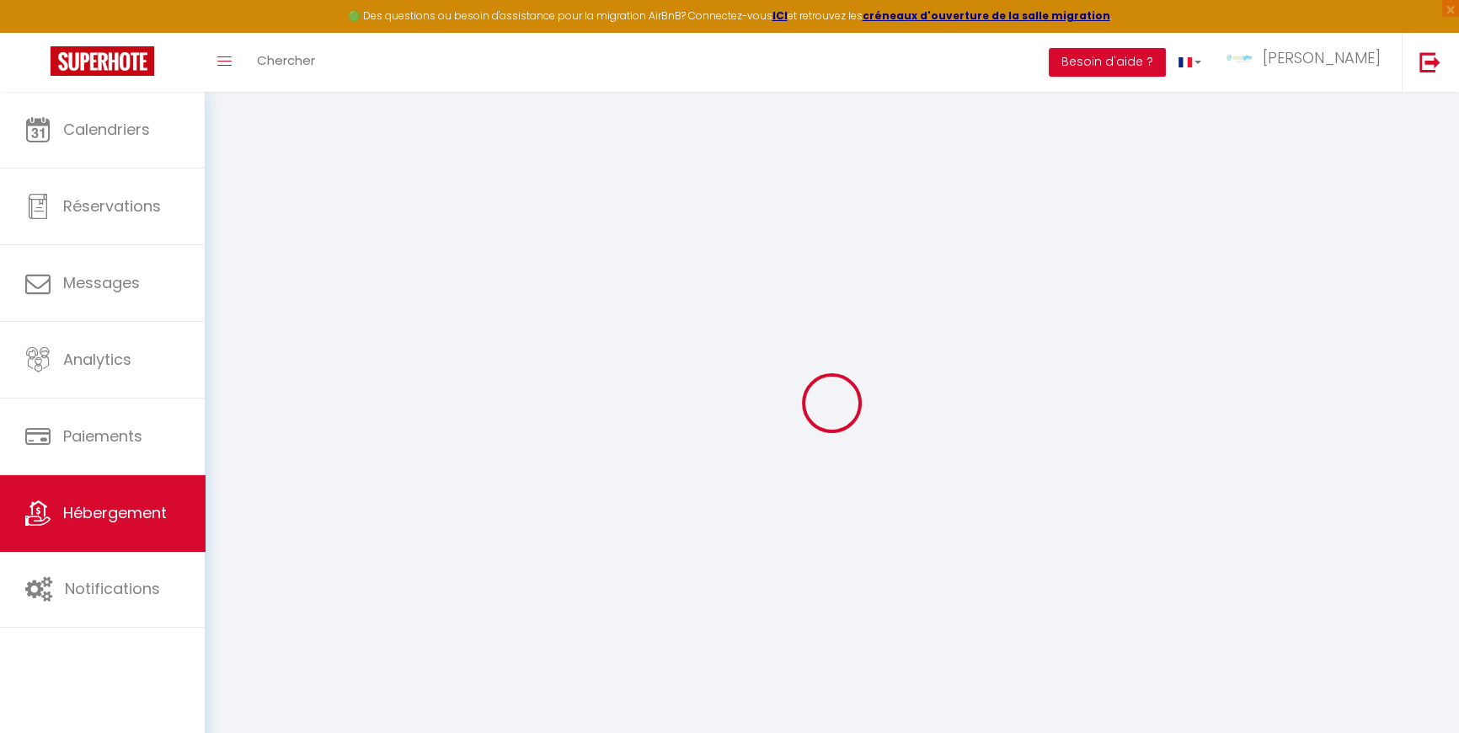
checkbox input "false"
select select
type input "[PERSON_NAME]"
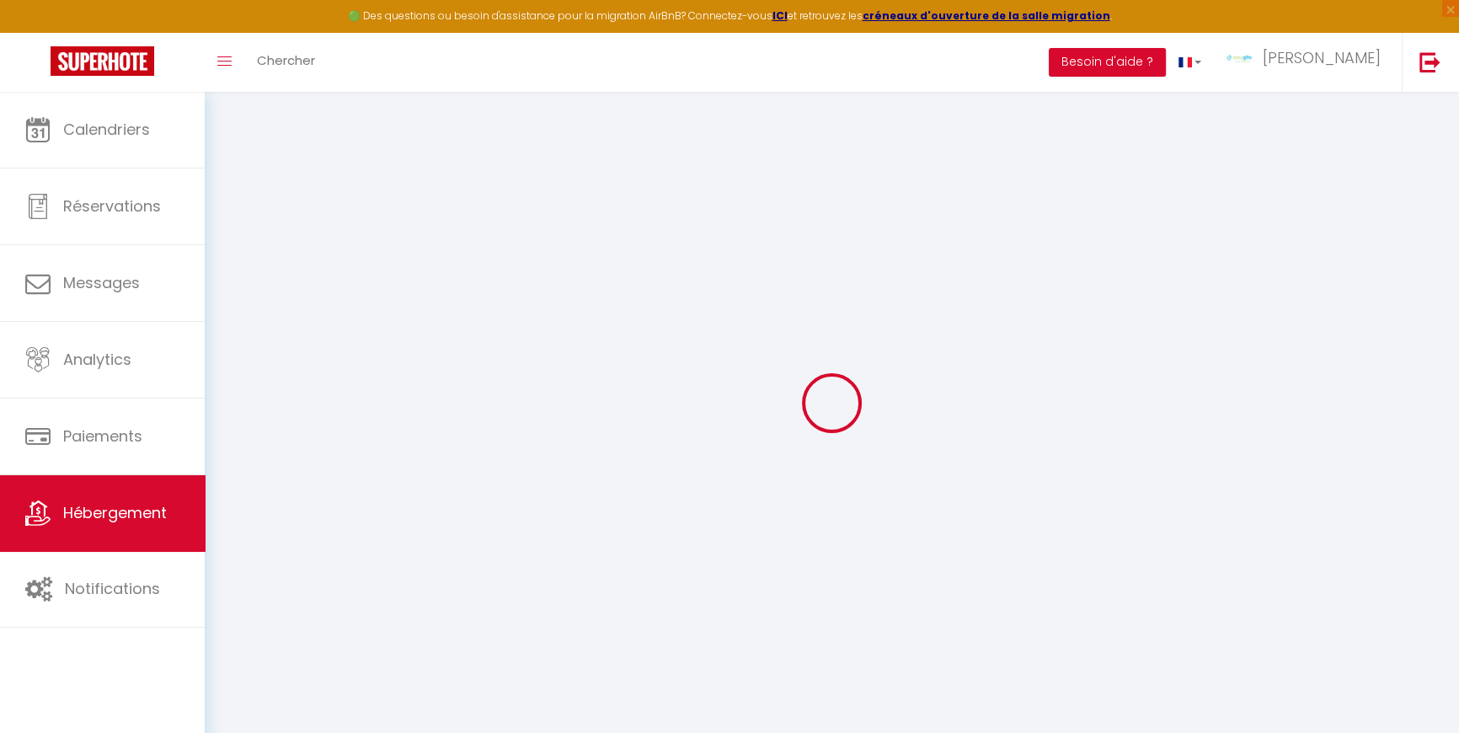
type input "[STREET_ADDRESS]"
type input "81170"
type input "Livers-Cazelles"
select select "2"
type input "140"
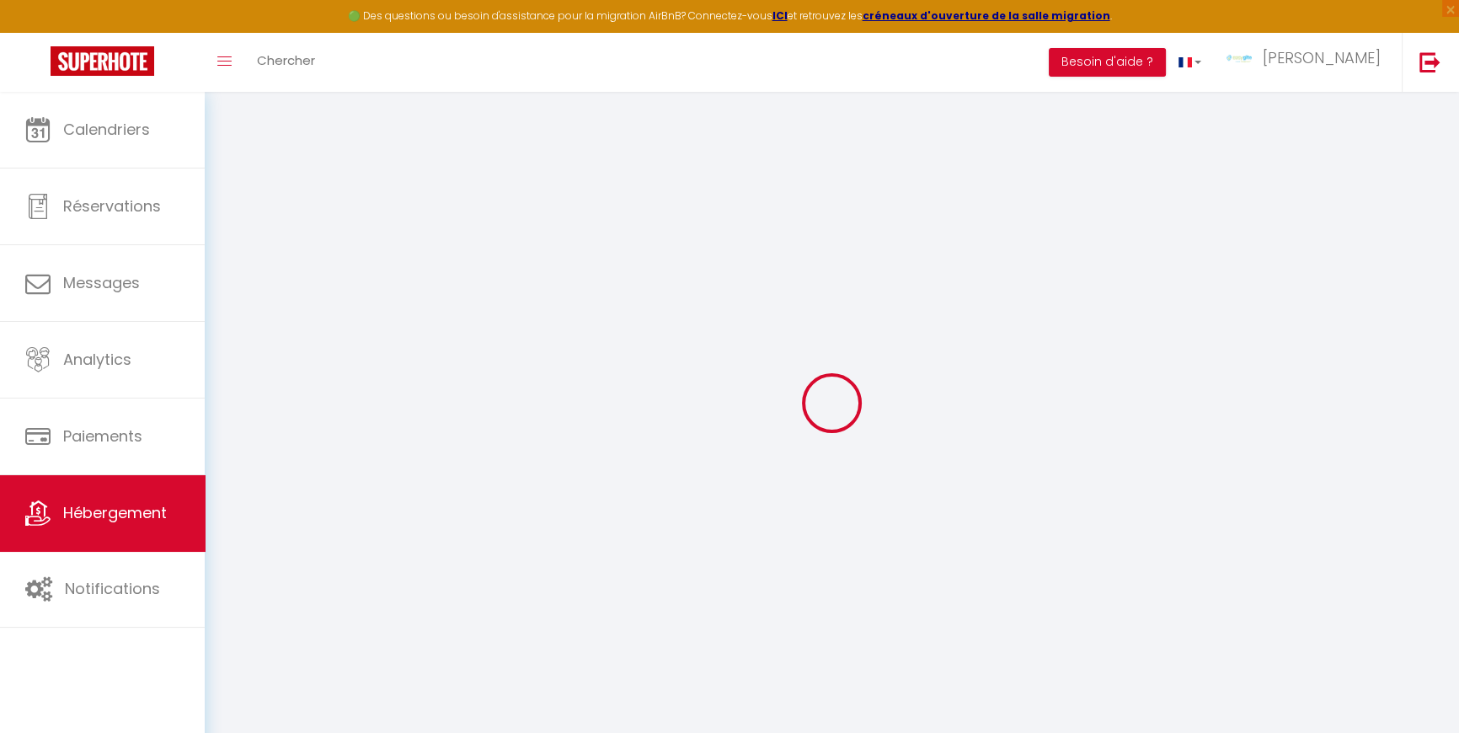
type input "120"
type input "1.31"
type input "1000"
select select
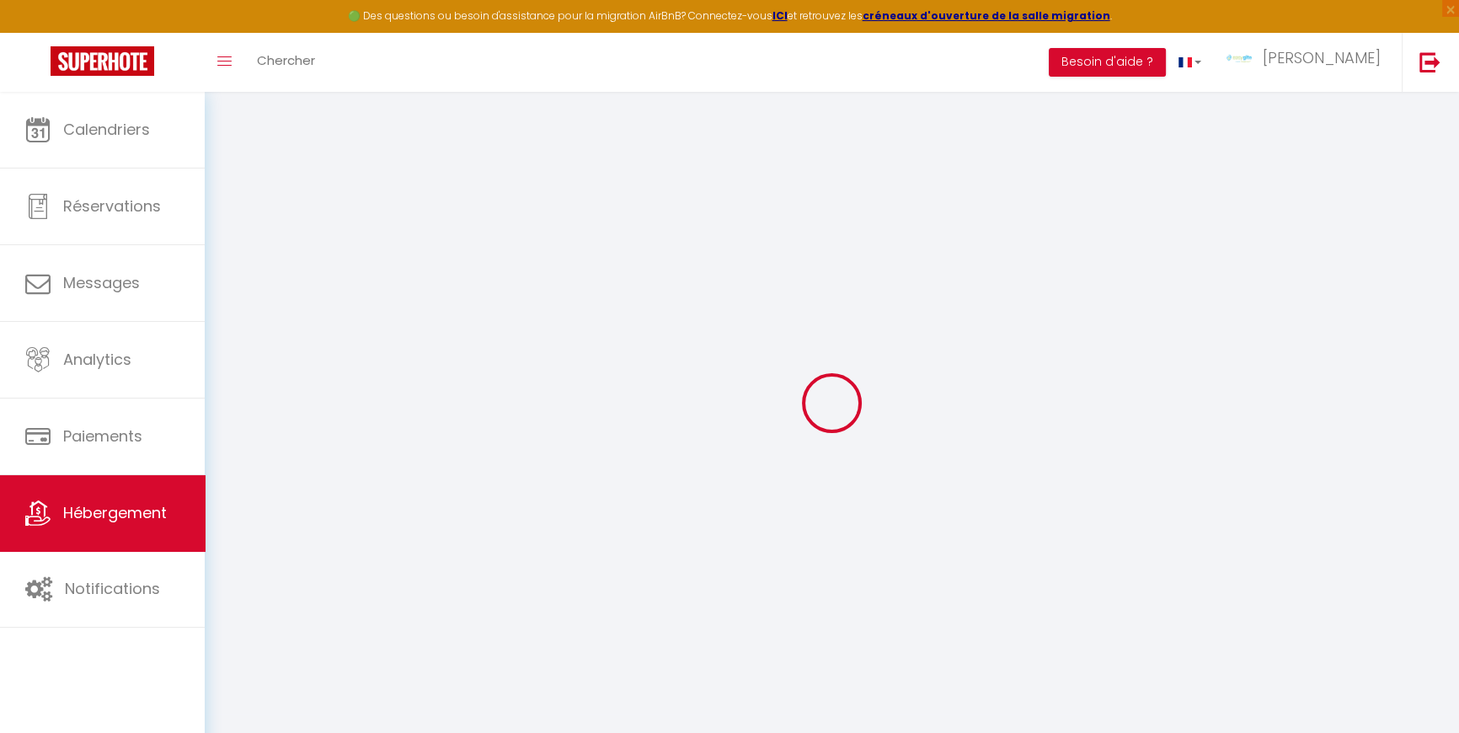
select select
type input "[STREET_ADDRESS]"
type input "81170"
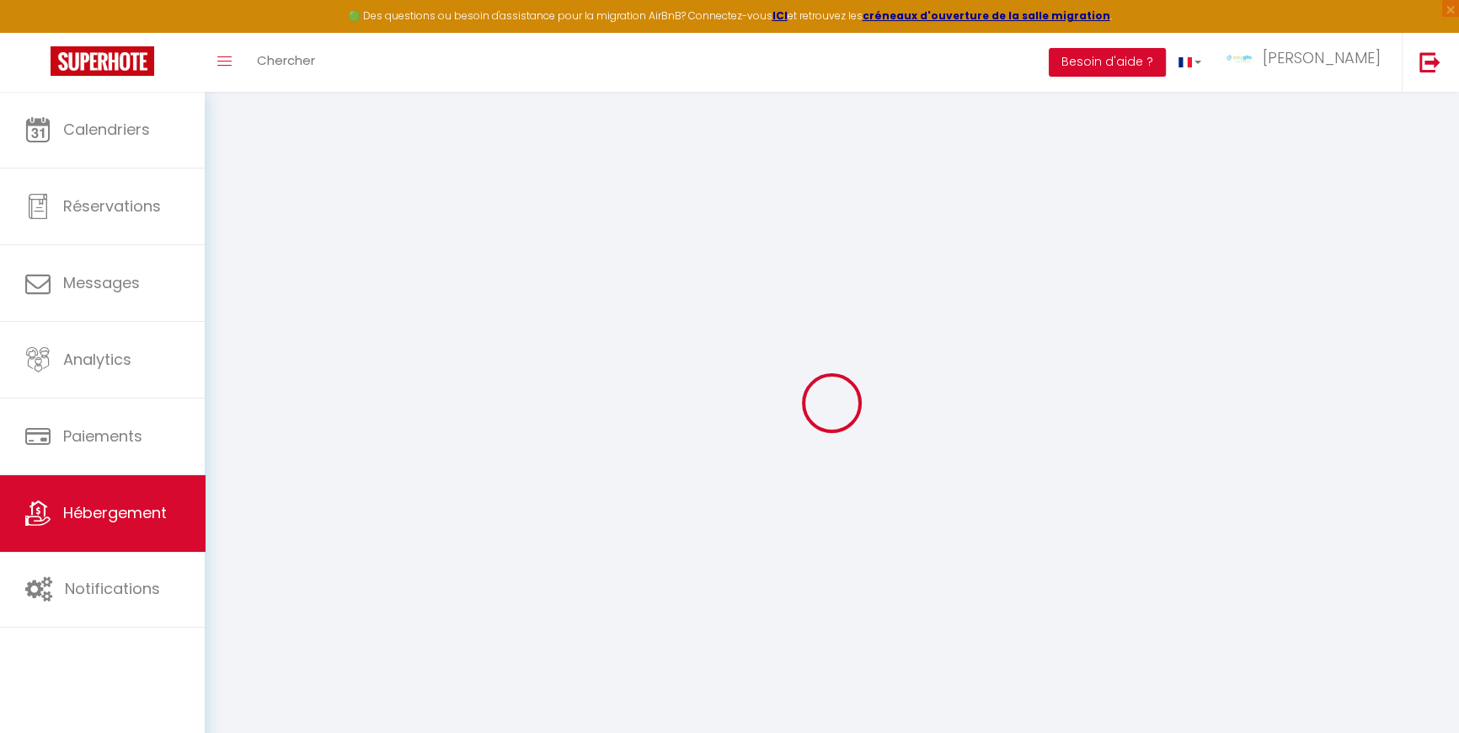
type input "Livers-Cazelles"
type input "[EMAIL_ADDRESS][DOMAIN_NAME]"
select select "11396"
checkbox input "false"
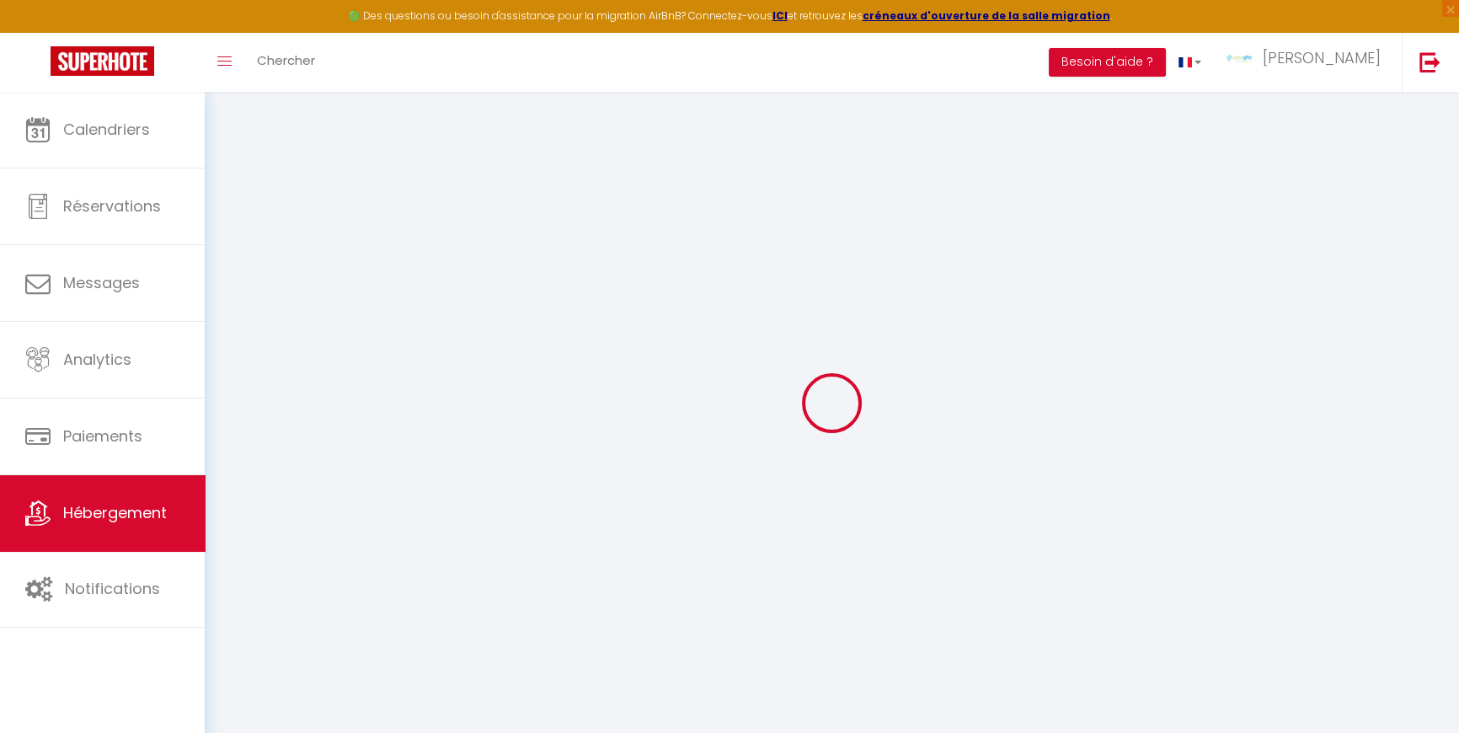
checkbox input "false"
type input "0"
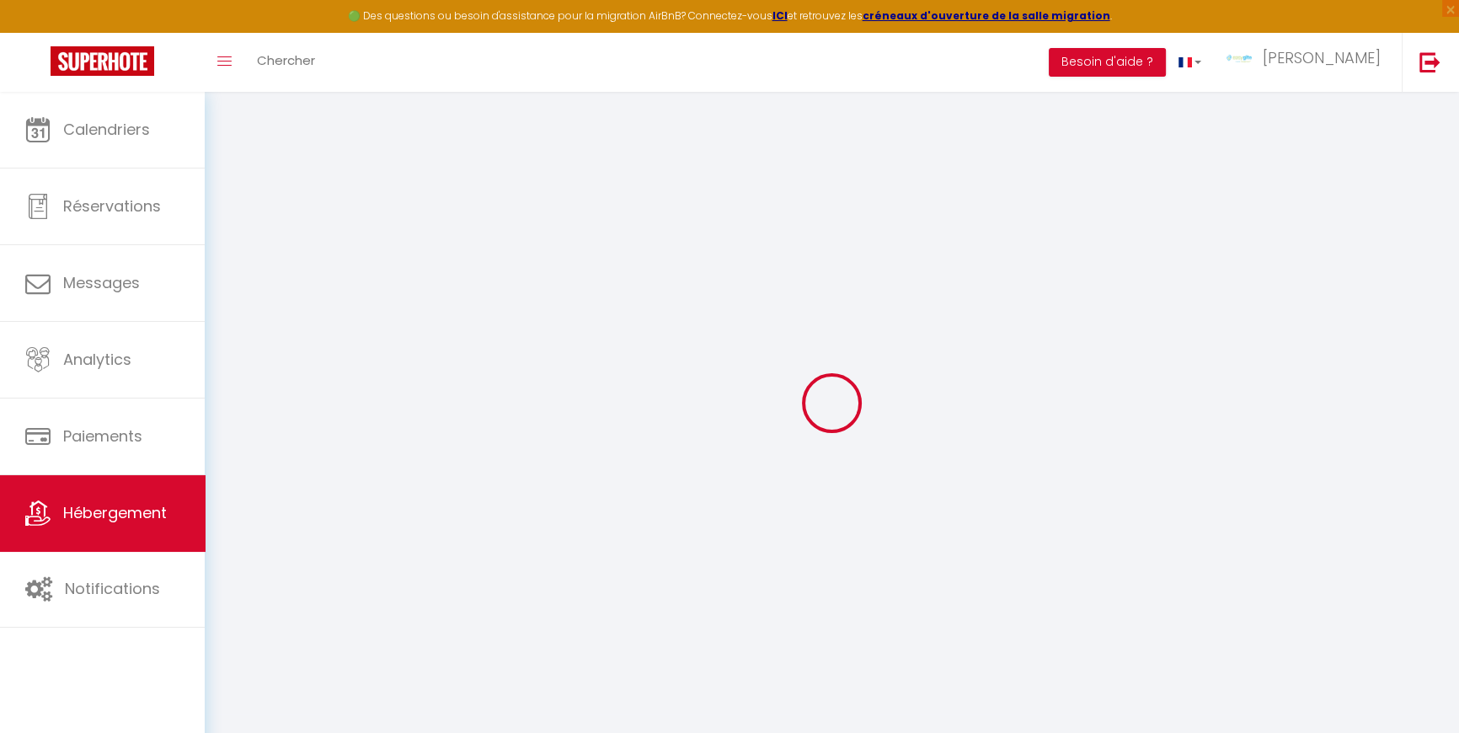
select select
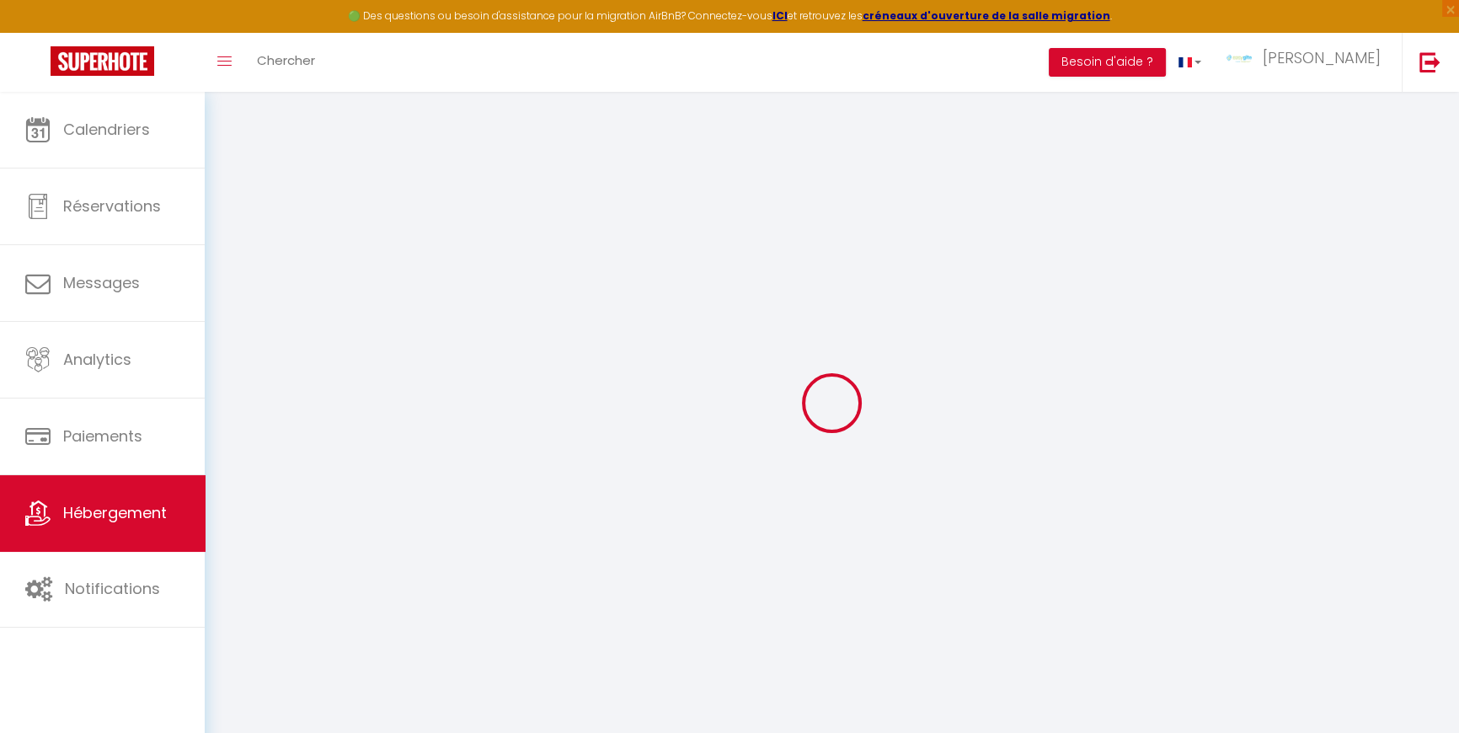
checkbox input "false"
select select
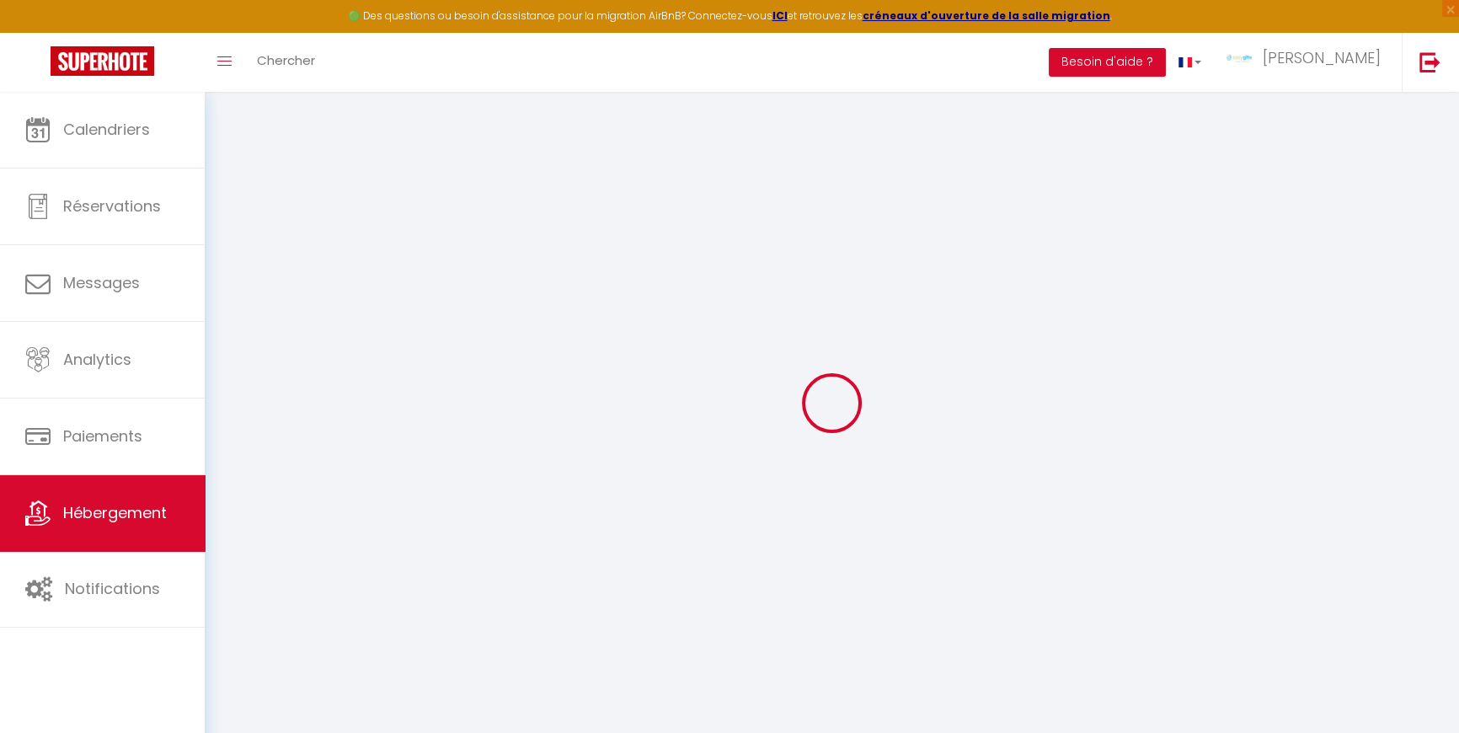
select select
checkbox input "false"
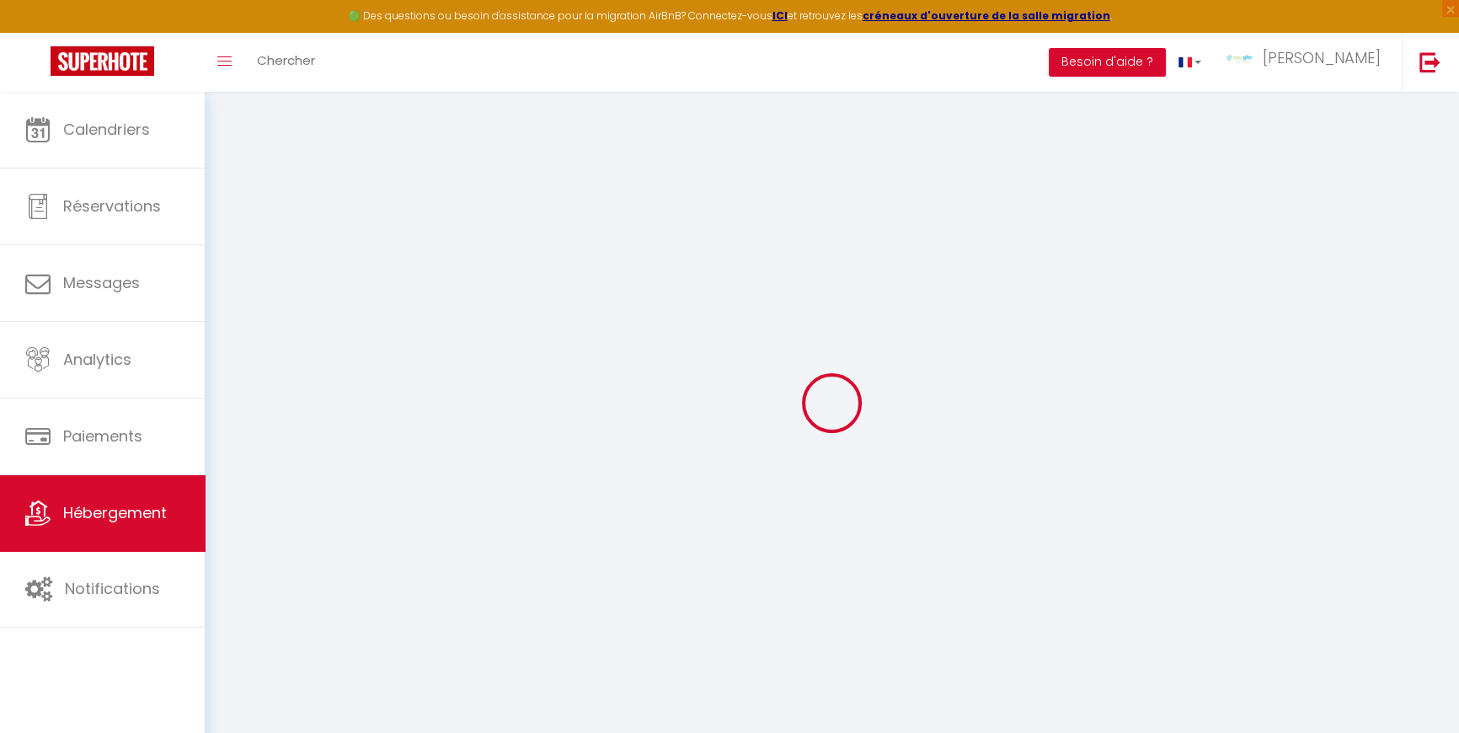
checkbox input "false"
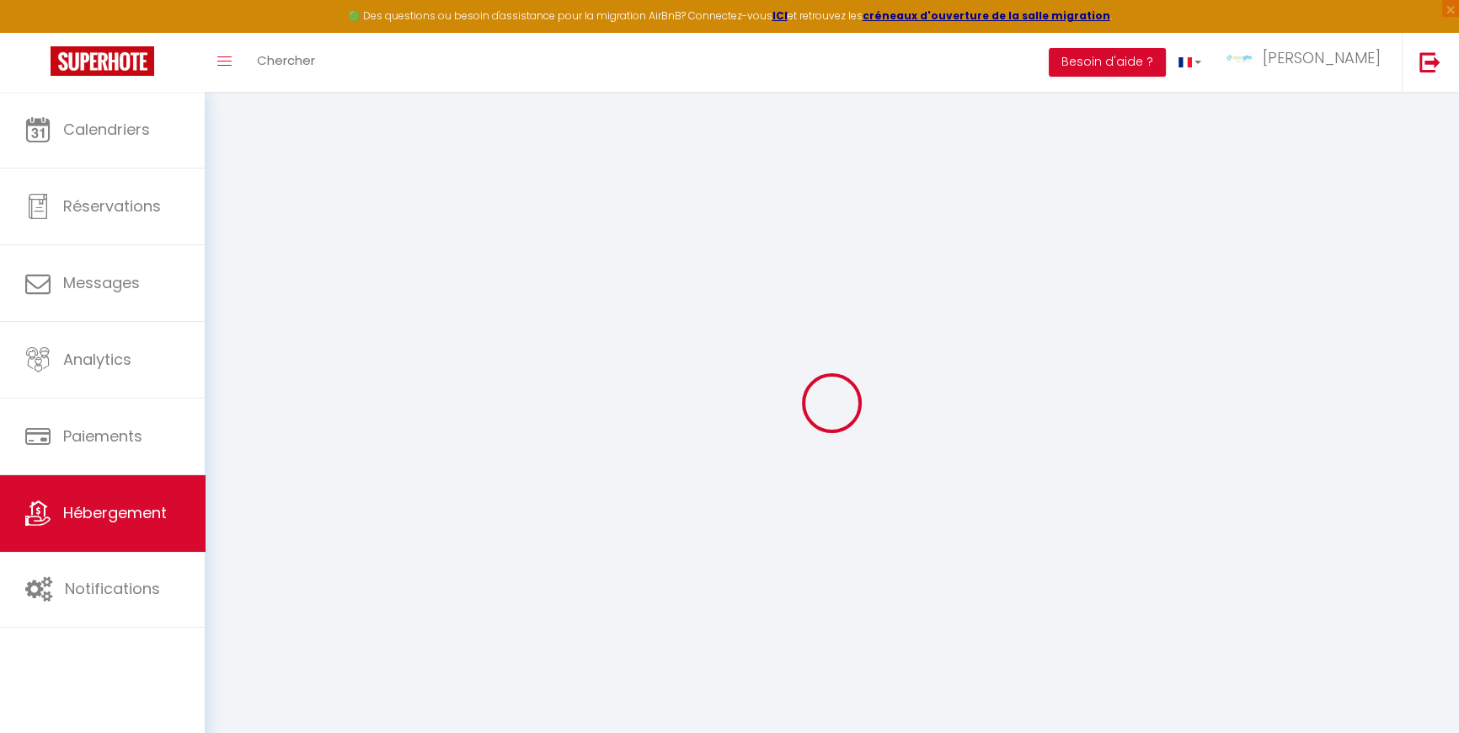
checkbox input "false"
select select "14:00"
select select
select select "11:00"
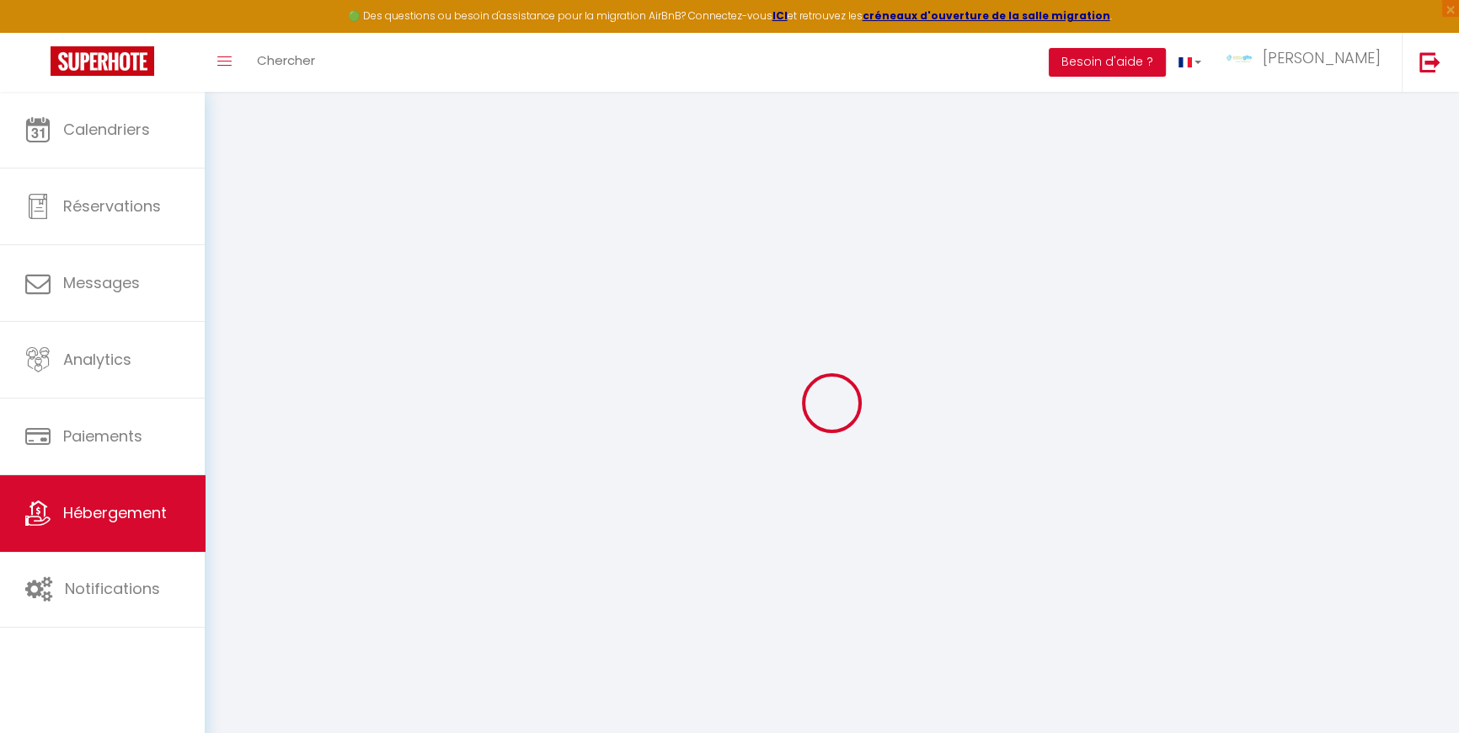
select select "30"
select select "120"
select select "39929"
select select "47199"
select select
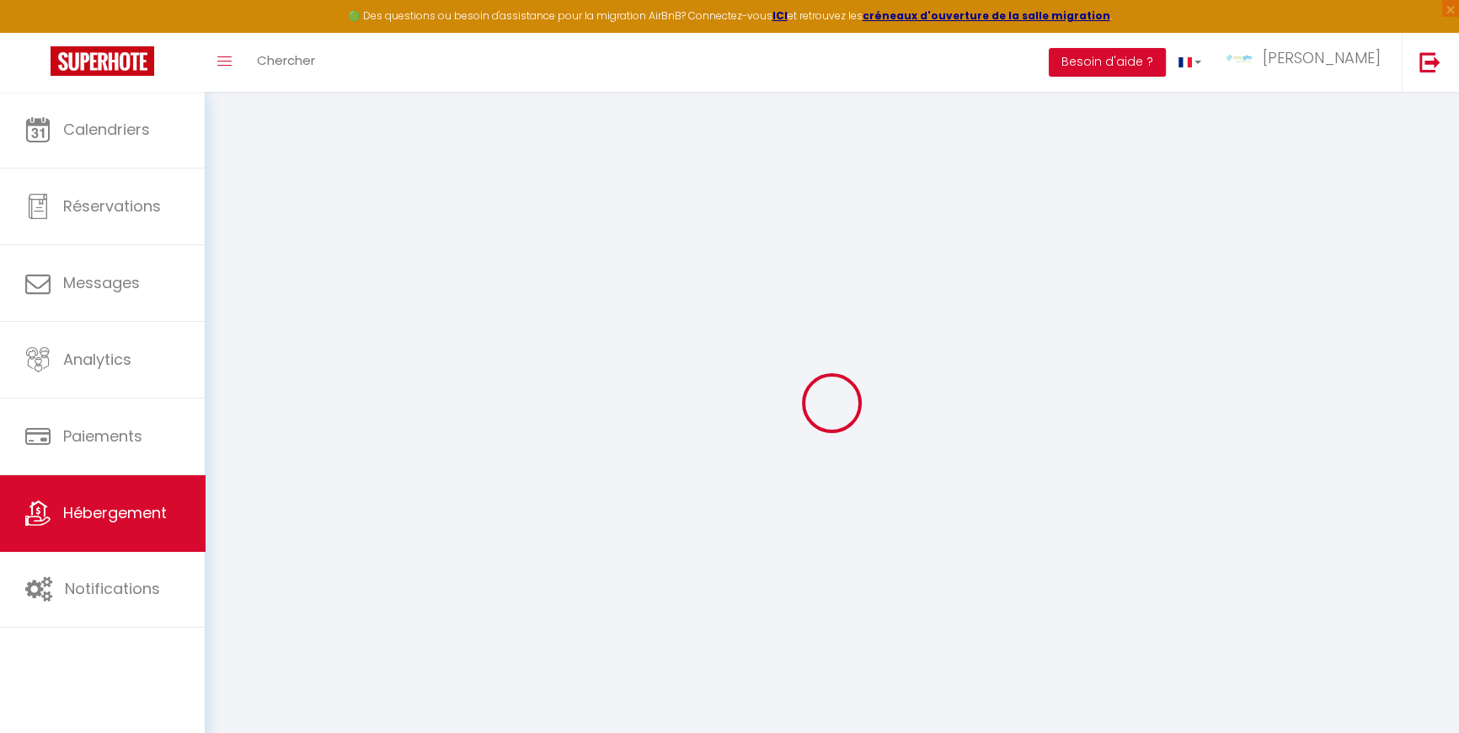
checkbox input "false"
select select
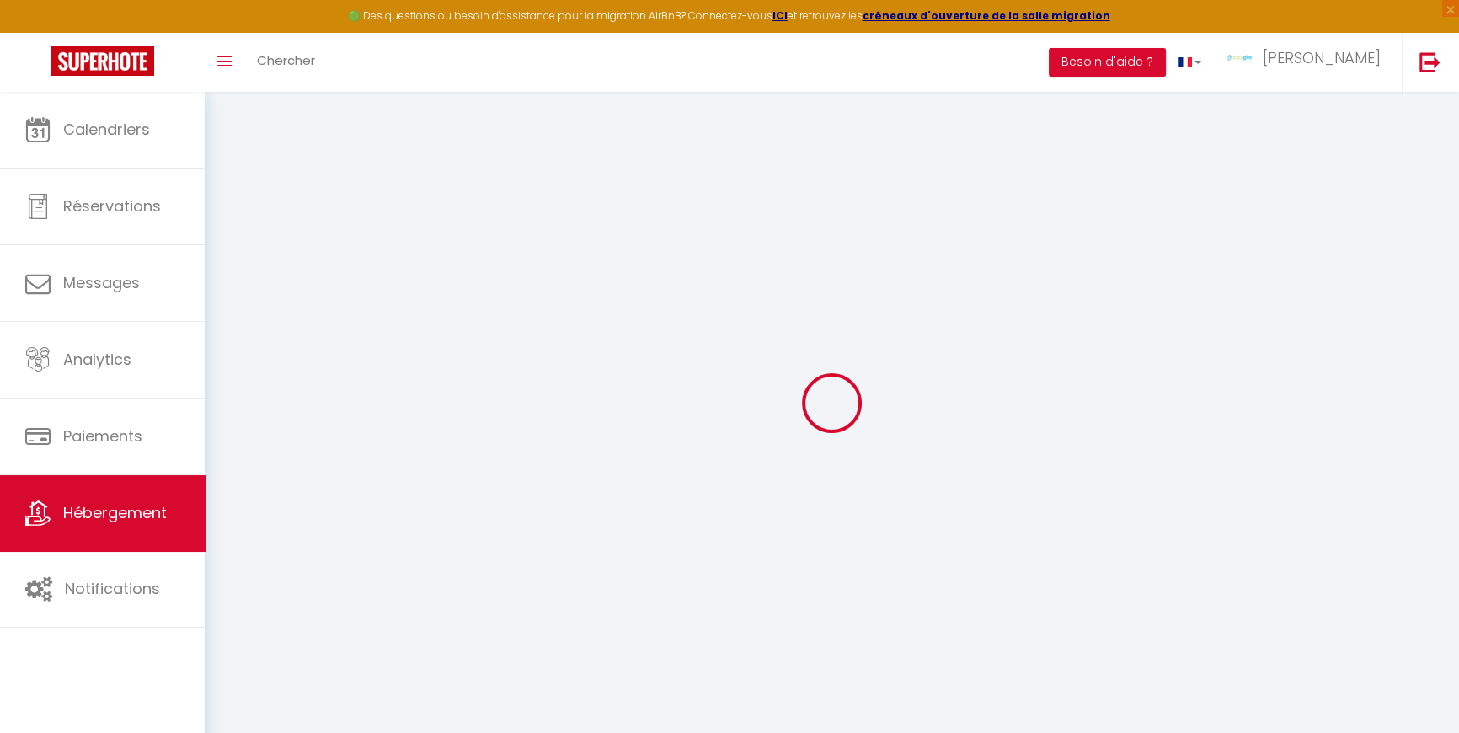
checkbox input "false"
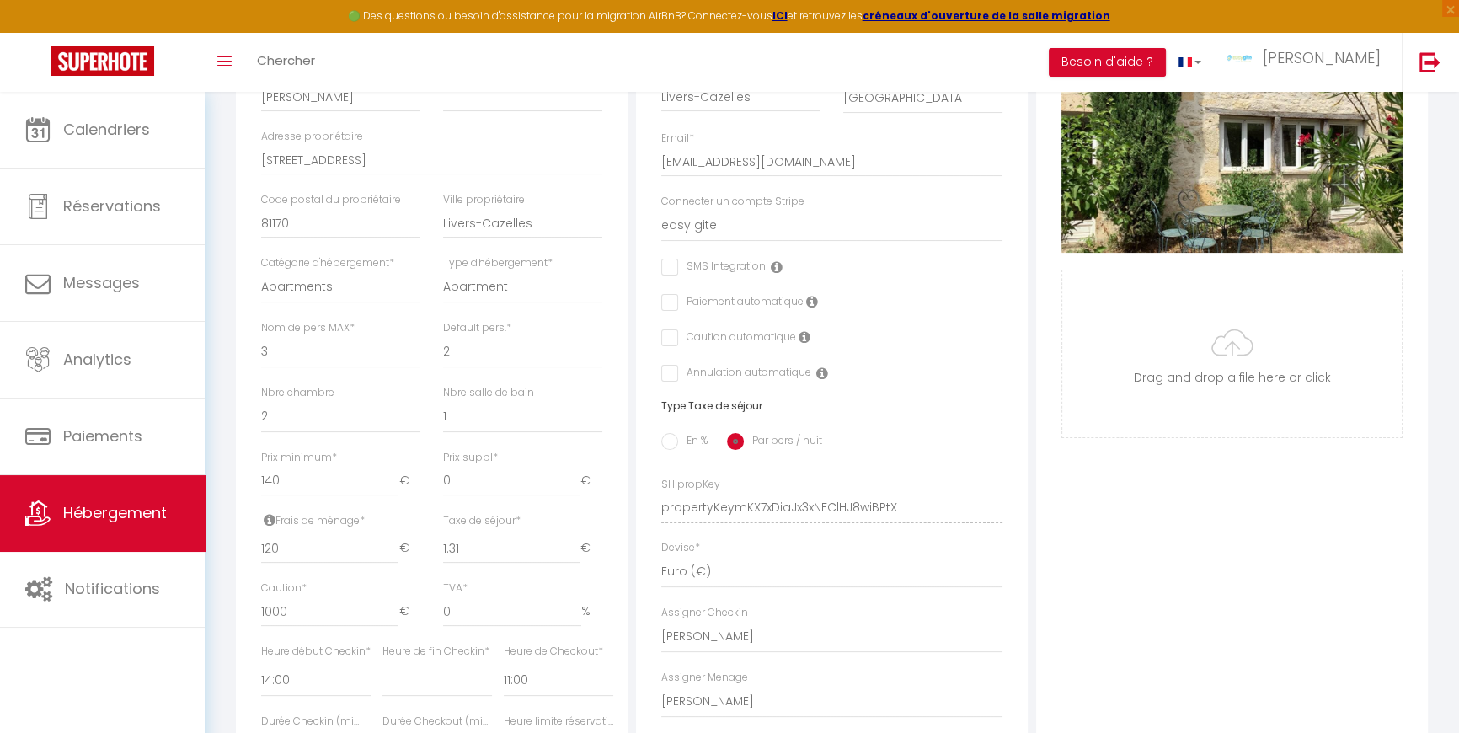
scroll to position [382, 0]
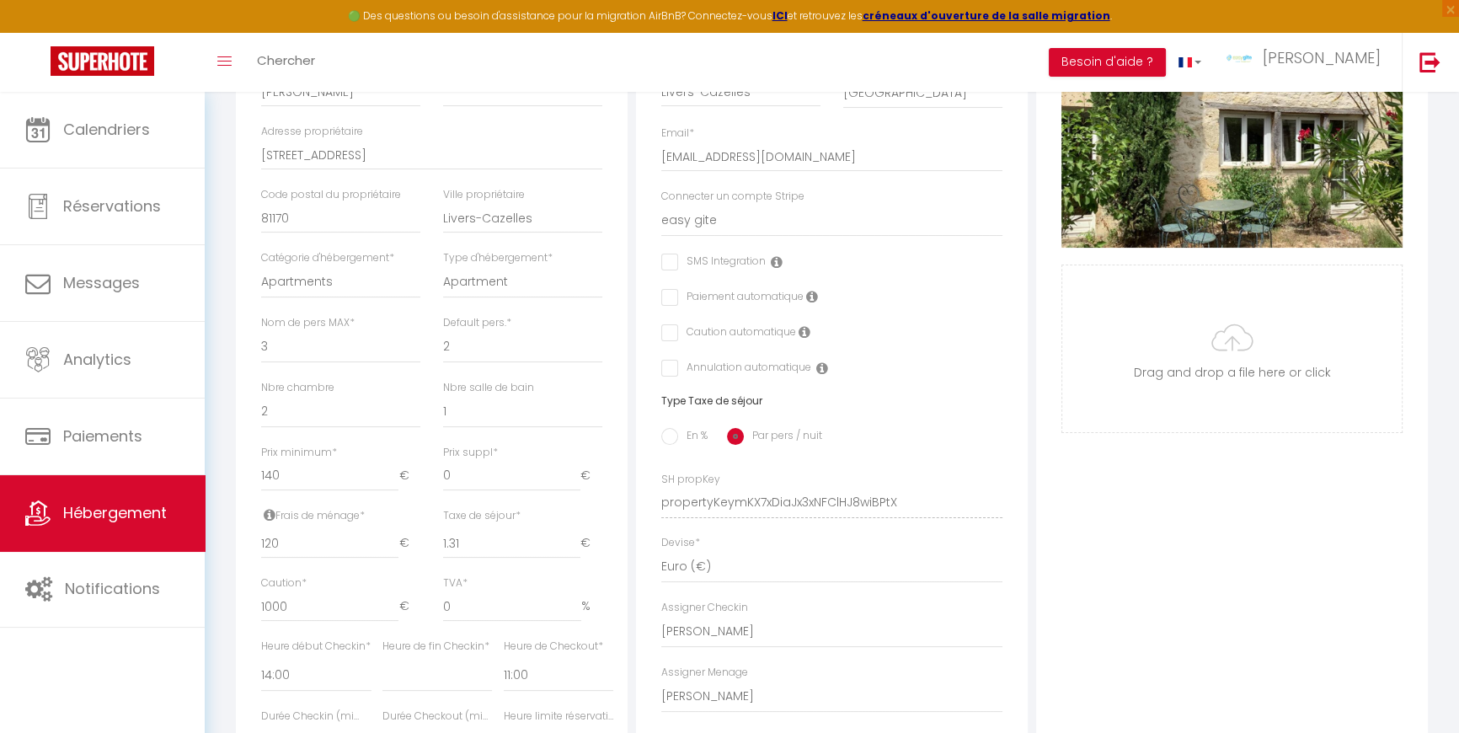
select select
checkbox input "false"
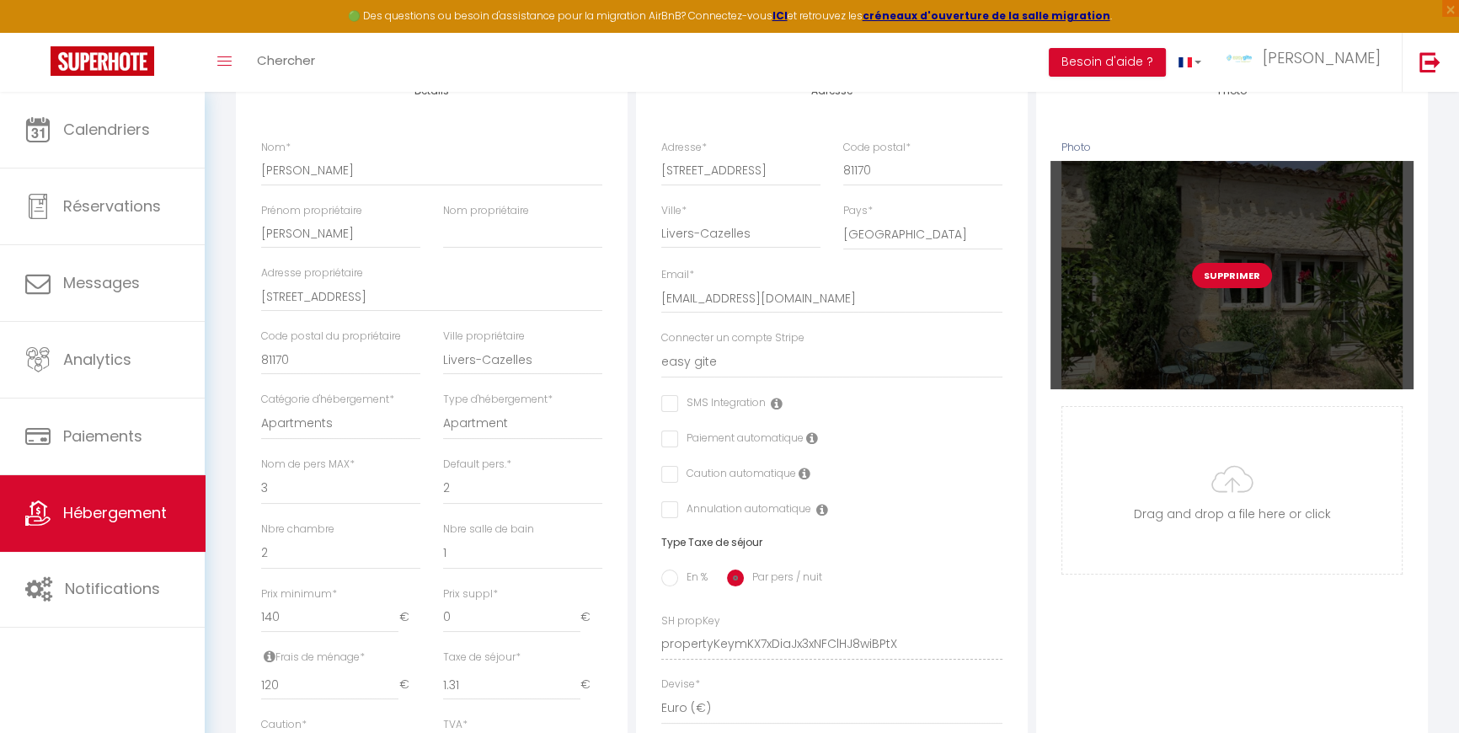
scroll to position [229, 0]
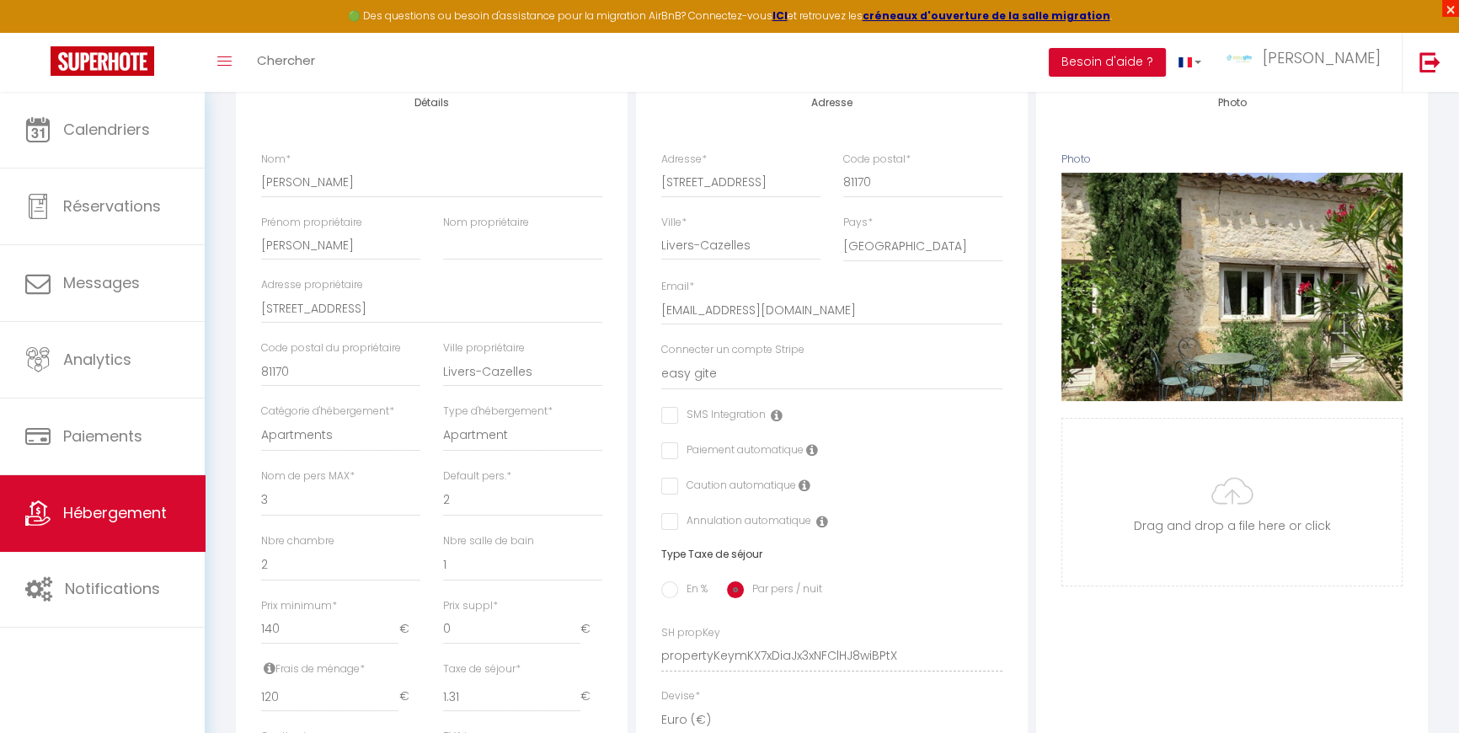
click at [1450, 8] on span "×" at bounding box center [1450, 8] width 17 height 17
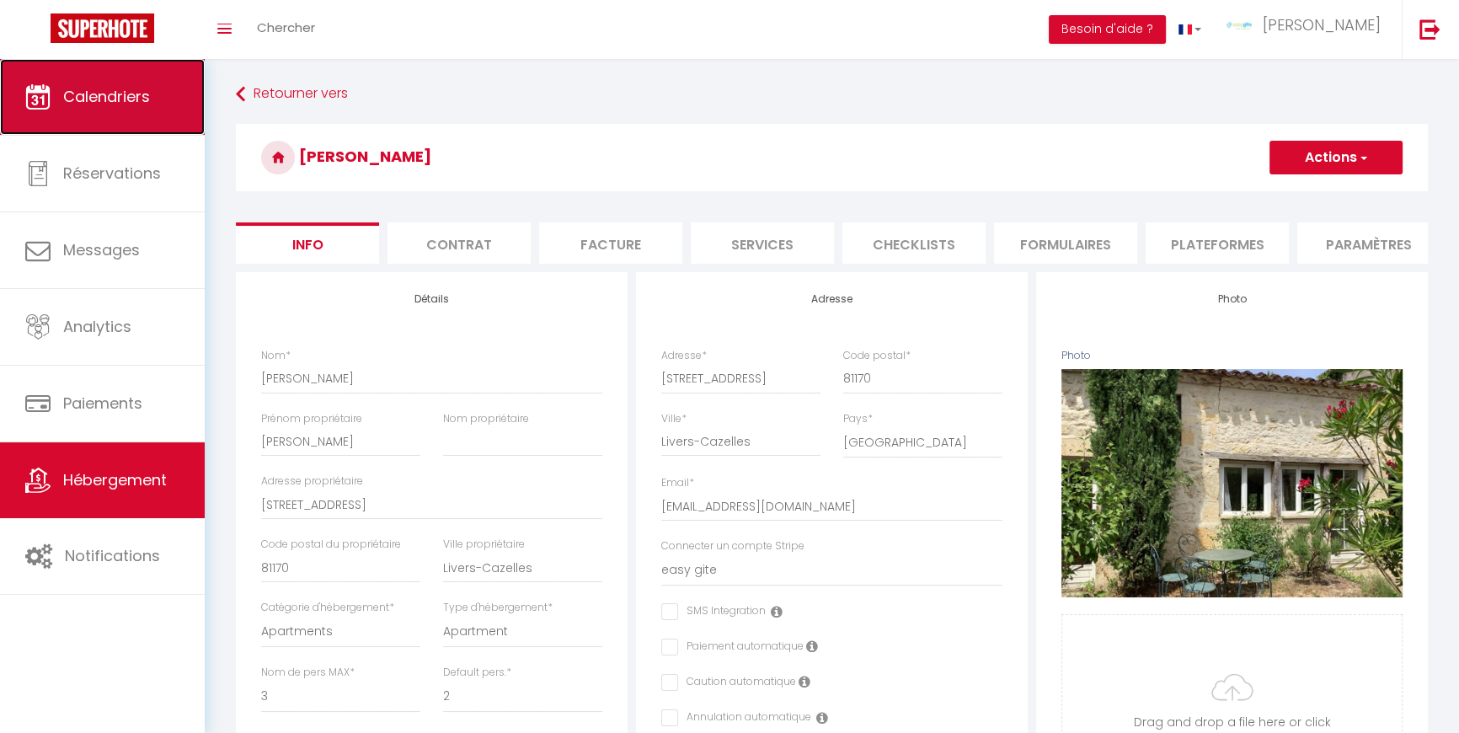
click at [101, 97] on span "Calendriers" at bounding box center [106, 96] width 87 height 21
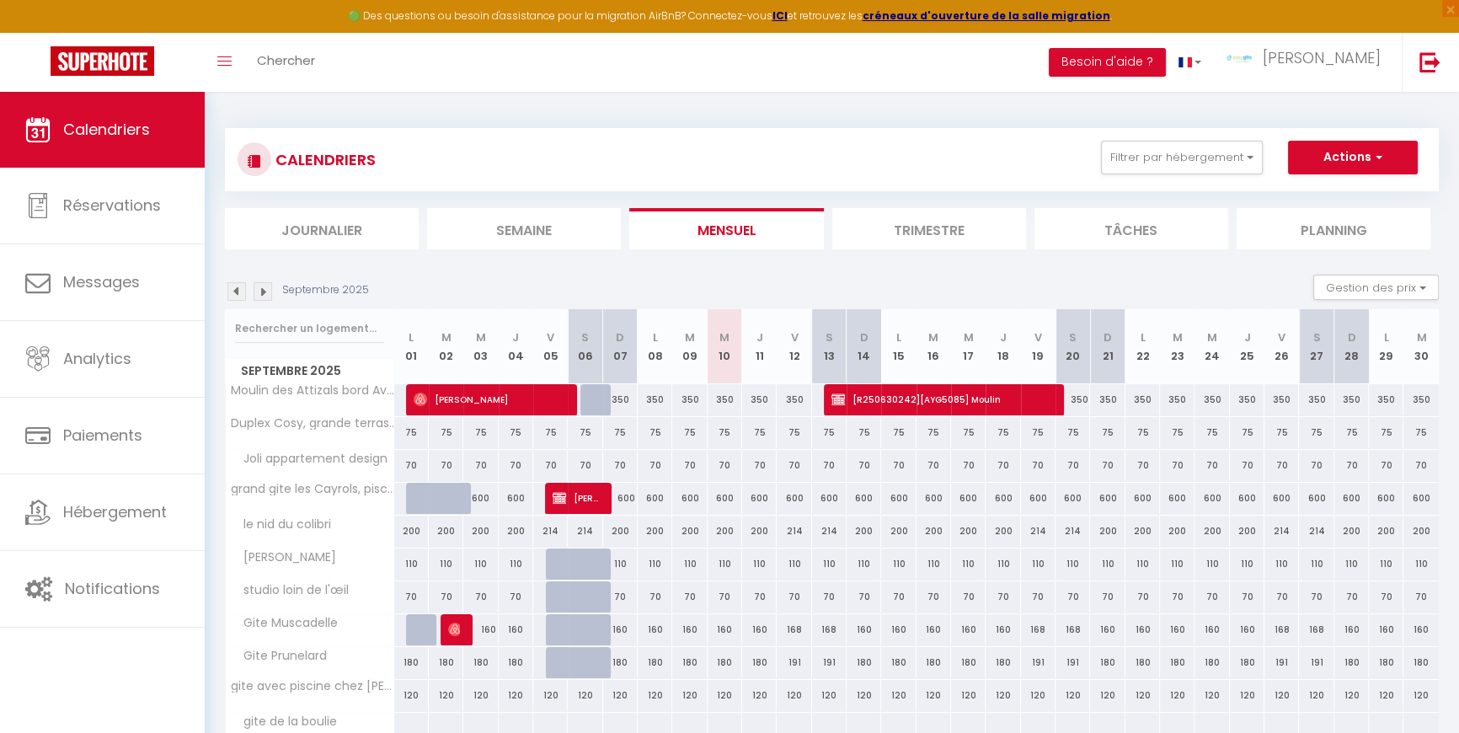
click at [238, 292] on img at bounding box center [236, 291] width 19 height 19
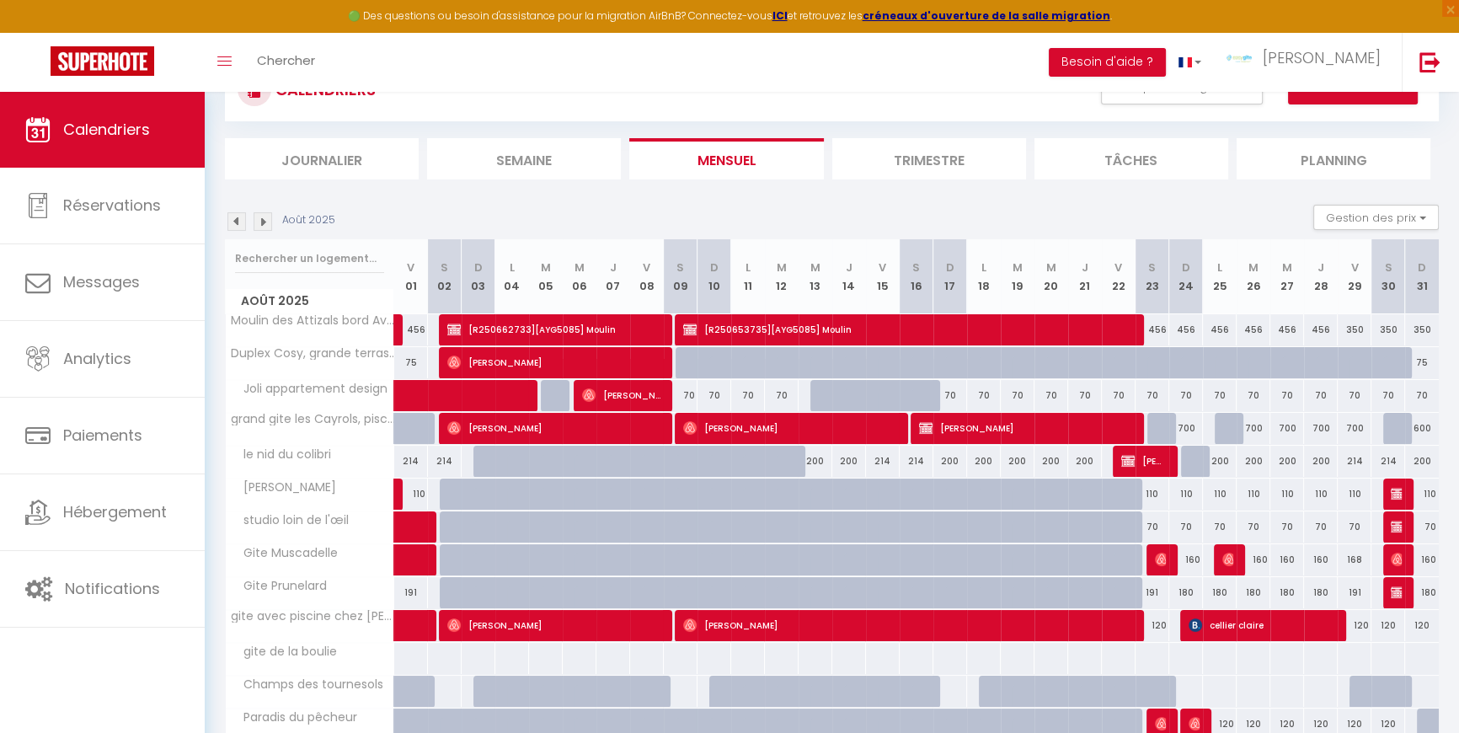
scroll to position [76, 0]
